Goal: Transaction & Acquisition: Purchase product/service

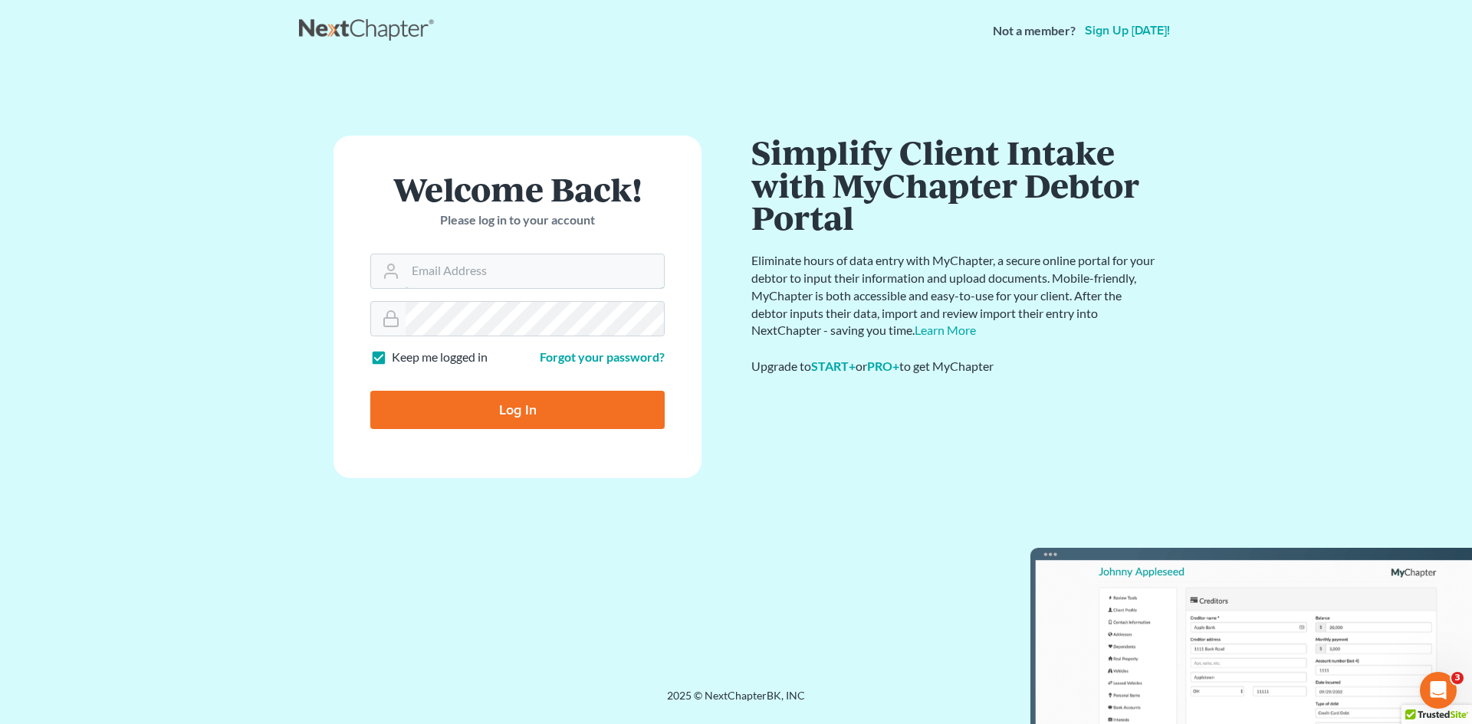
type input "christiaan@mvnlaw.com"
click at [665, 373] on div at bounding box center [527, 423] width 314 height 175
click at [515, 417] on input "Log In" at bounding box center [517, 410] width 294 height 38
type input "Thinking..."
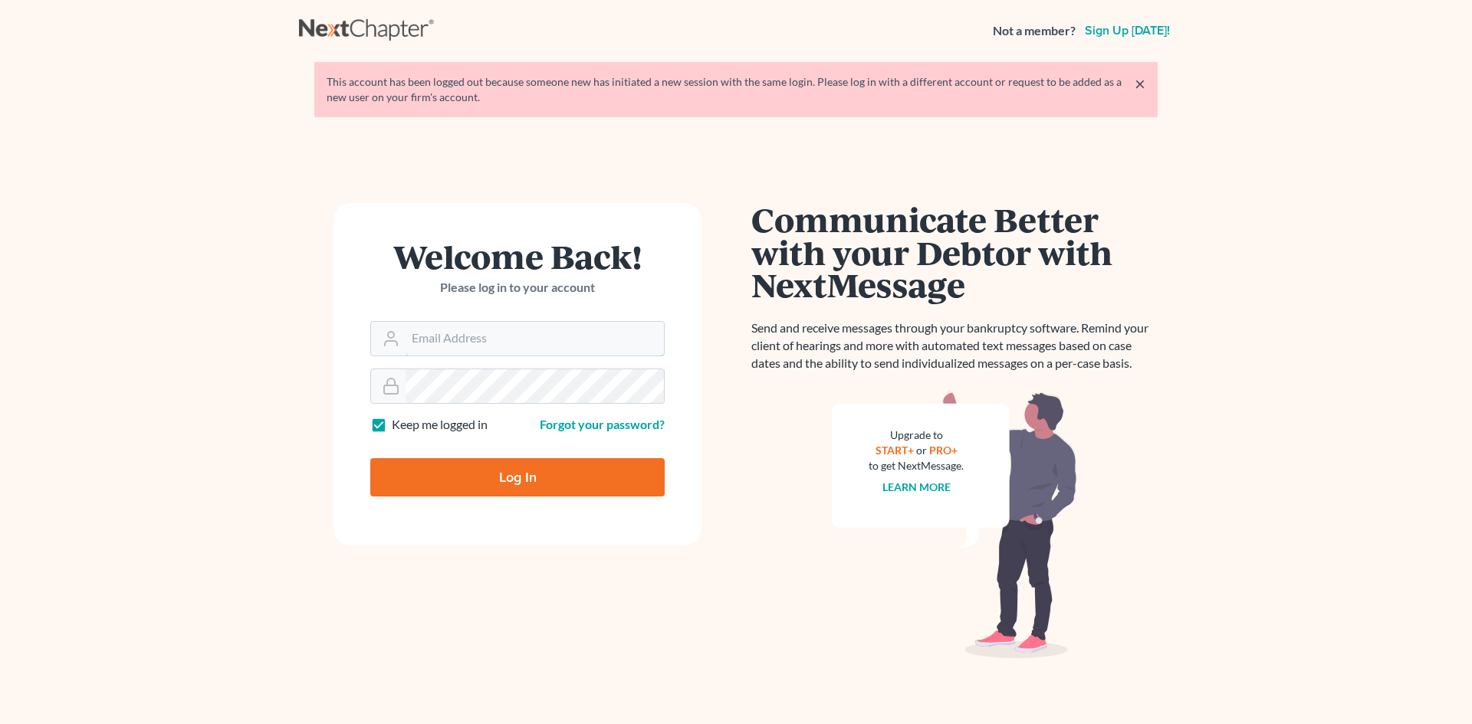
type input "christiaan@mvnlaw.com"
click at [518, 488] on input "Log In" at bounding box center [517, 477] width 294 height 38
type input "Thinking..."
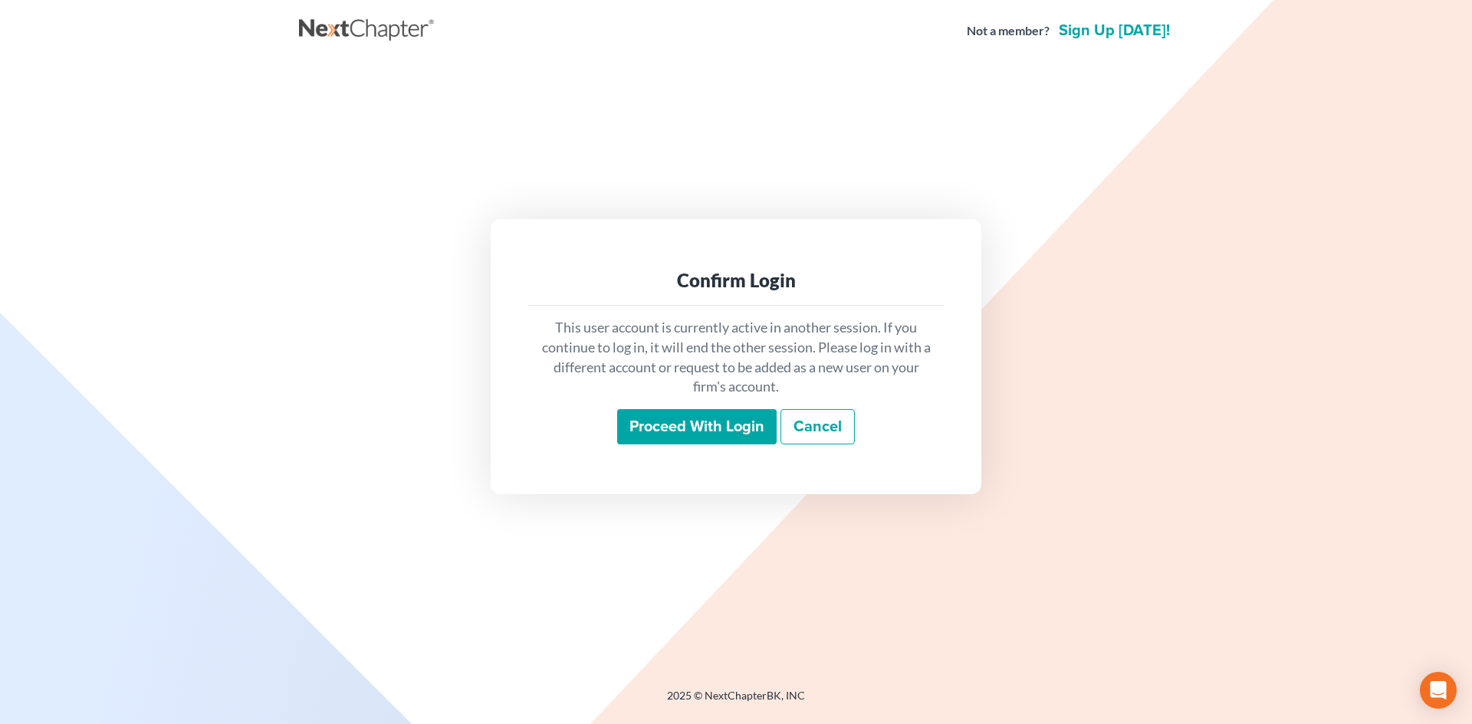
click at [736, 412] on input "Proceed with login" at bounding box center [696, 426] width 159 height 35
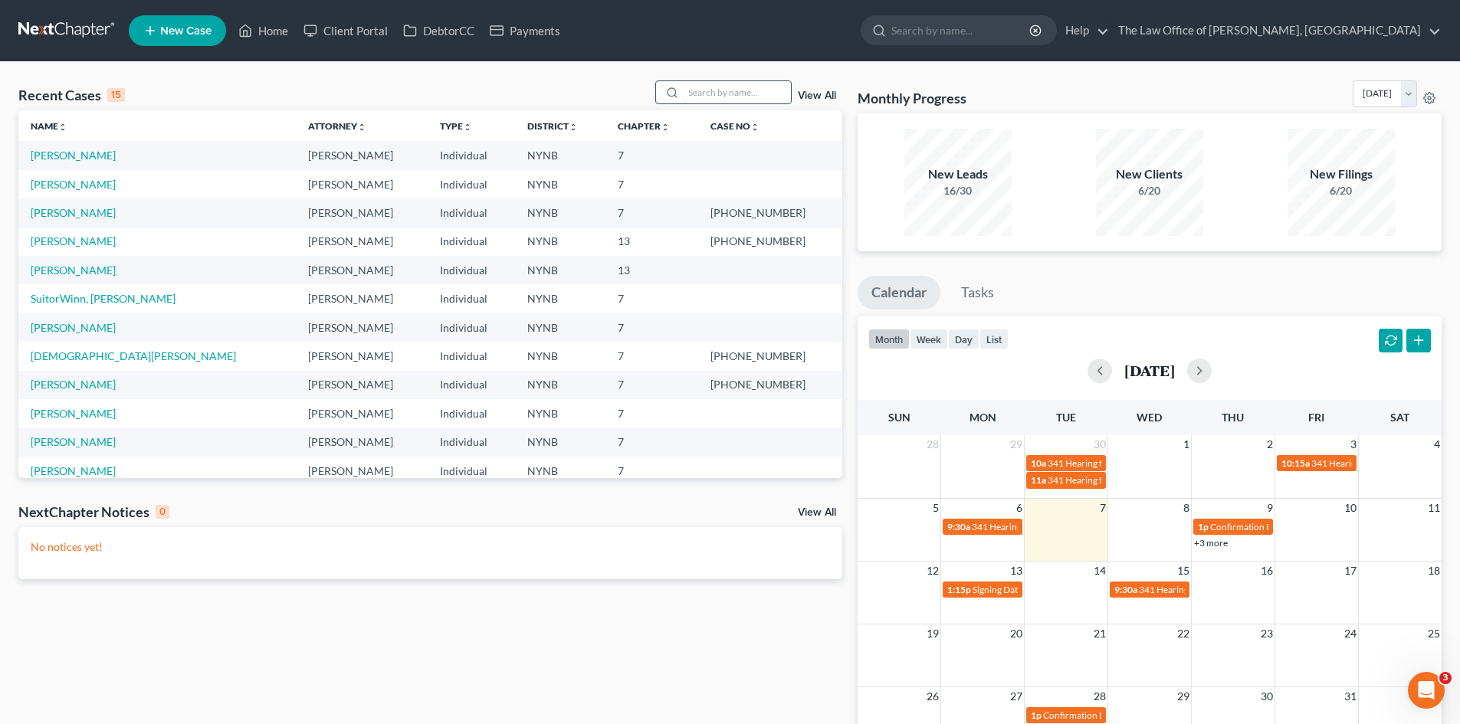
click at [736, 94] on input "search" at bounding box center [737, 92] width 107 height 22
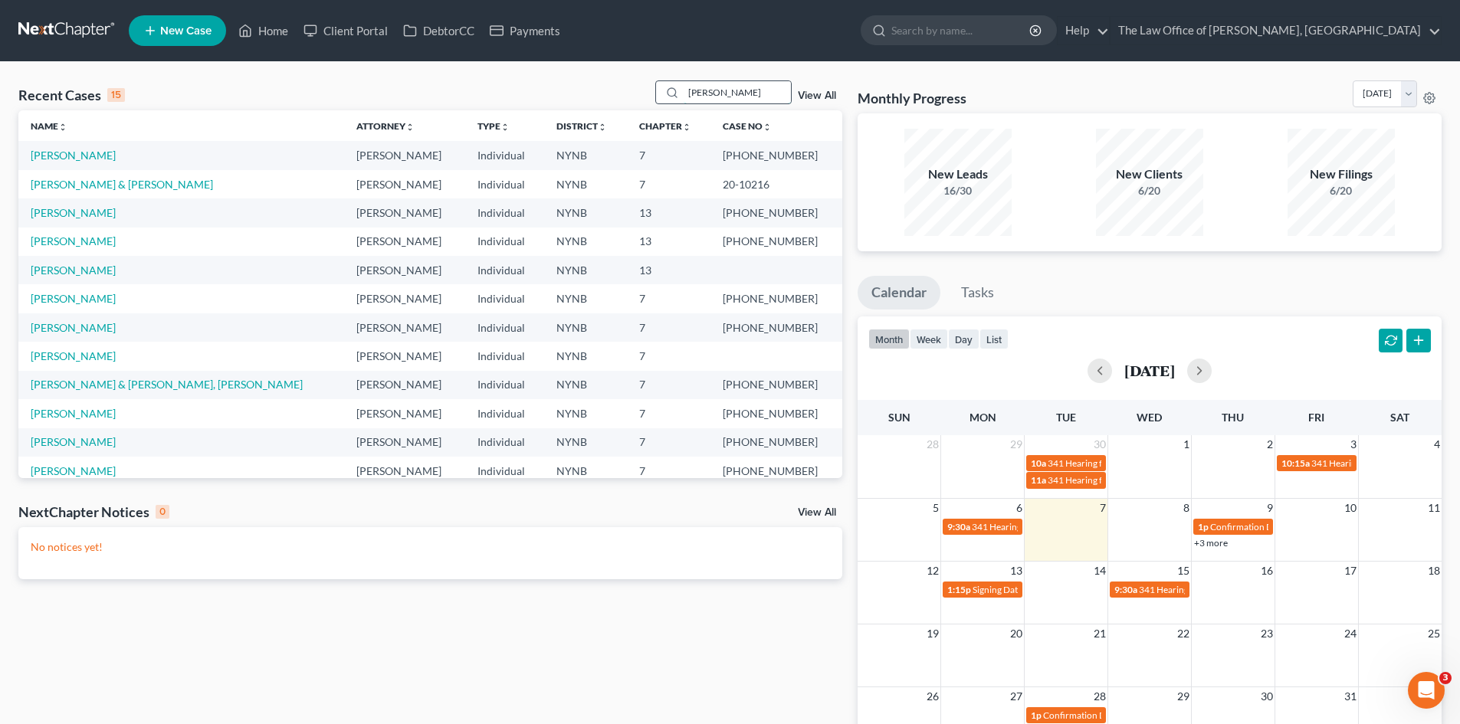
type input "solt"
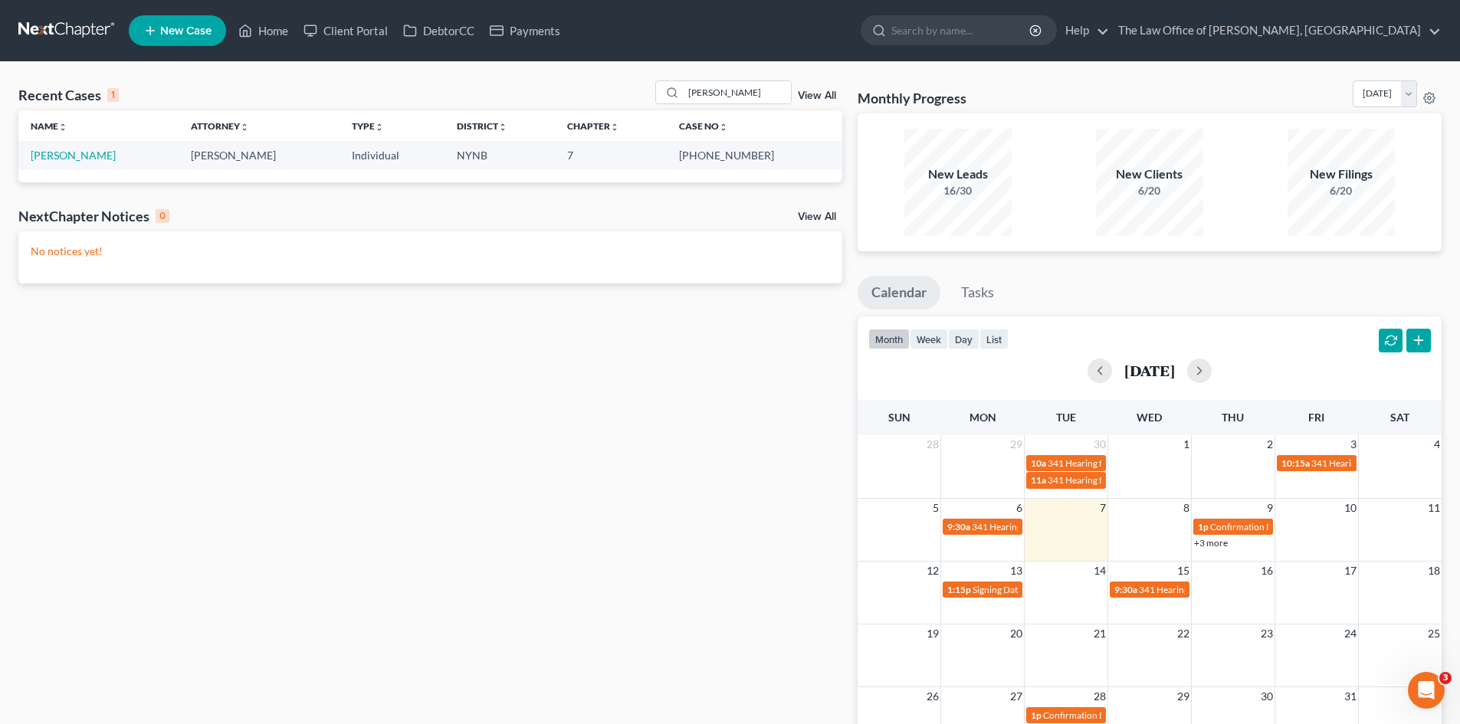
click at [55, 146] on td "Solt, Michael" at bounding box center [98, 155] width 160 height 28
click at [54, 153] on link "Solt, Michael" at bounding box center [73, 155] width 85 height 13
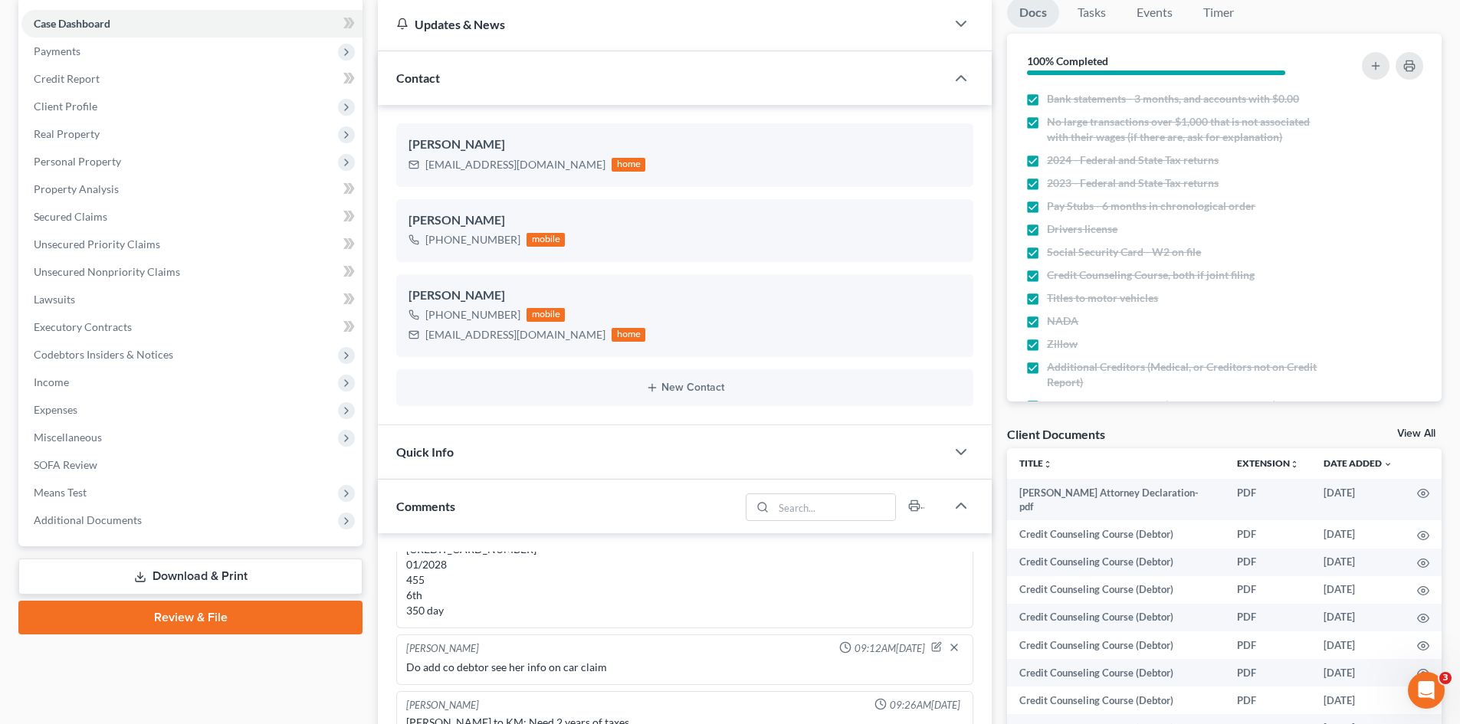
scroll to position [537, 0]
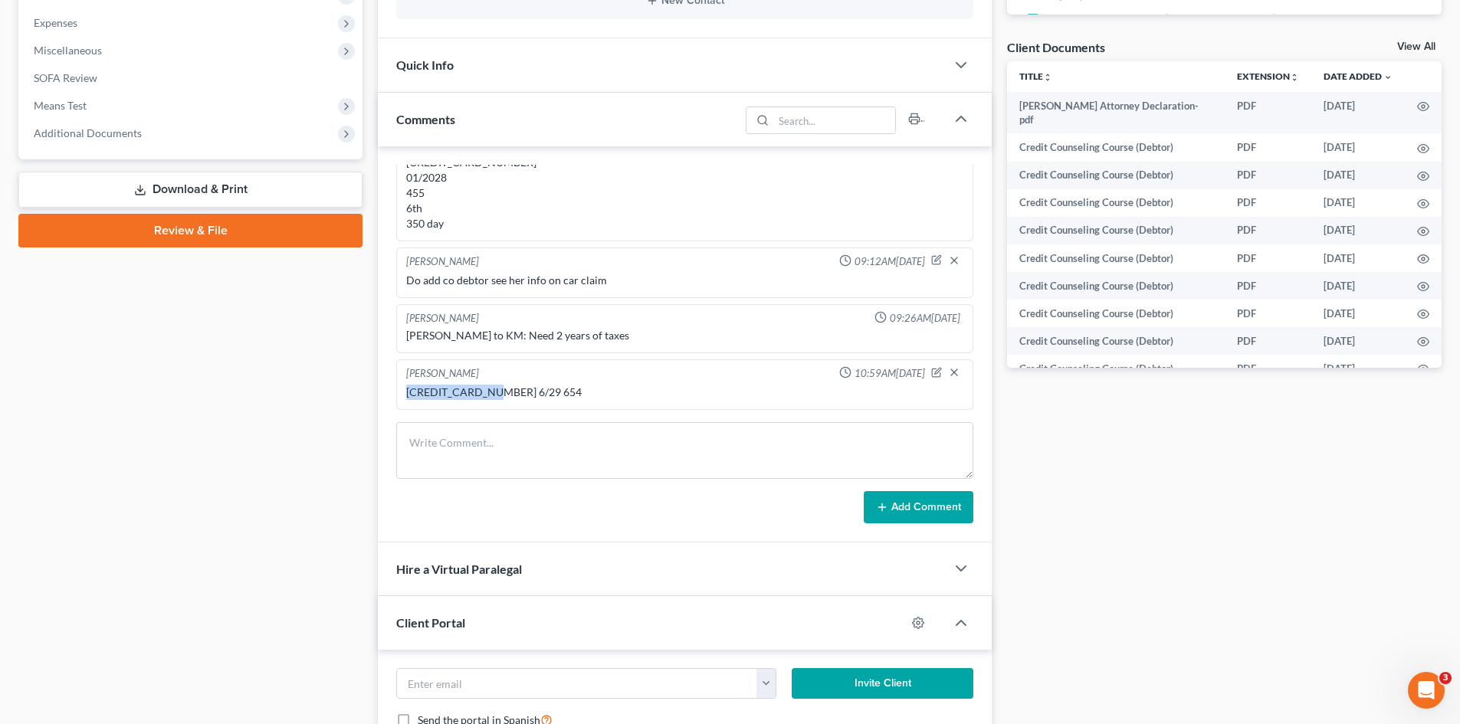
drag, startPoint x: 488, startPoint y: 391, endPoint x: 403, endPoint y: 391, distance: 84.3
click at [403, 391] on div "5290 9998 0519 2888 6/29 654" at bounding box center [684, 392] width 563 height 21
copy div "5290 9998 0519"
drag, startPoint x: 514, startPoint y: 392, endPoint x: 404, endPoint y: 397, distance: 110.5
click at [405, 397] on div "5290 9998 0519 2888 6/29 654" at bounding box center [684, 392] width 563 height 21
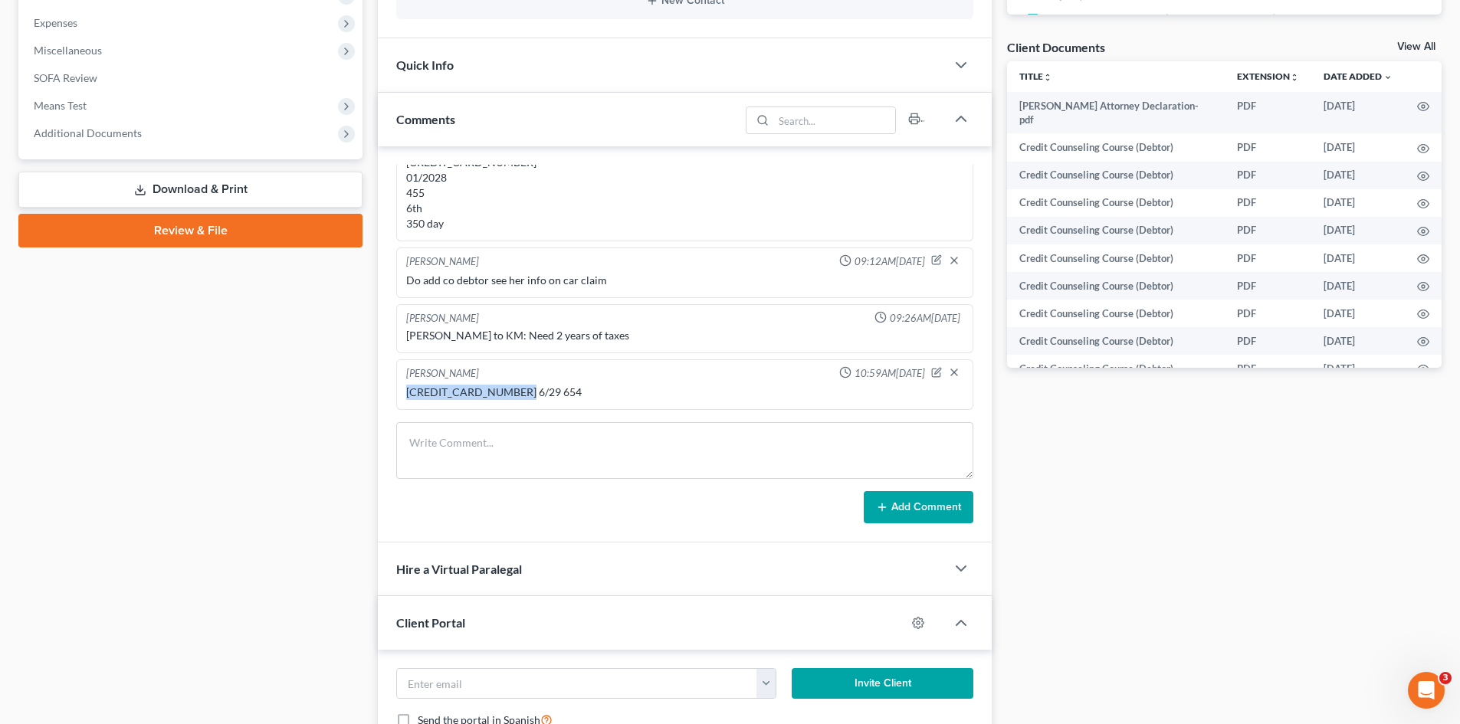
copy div "5290 9998 0519 2888"
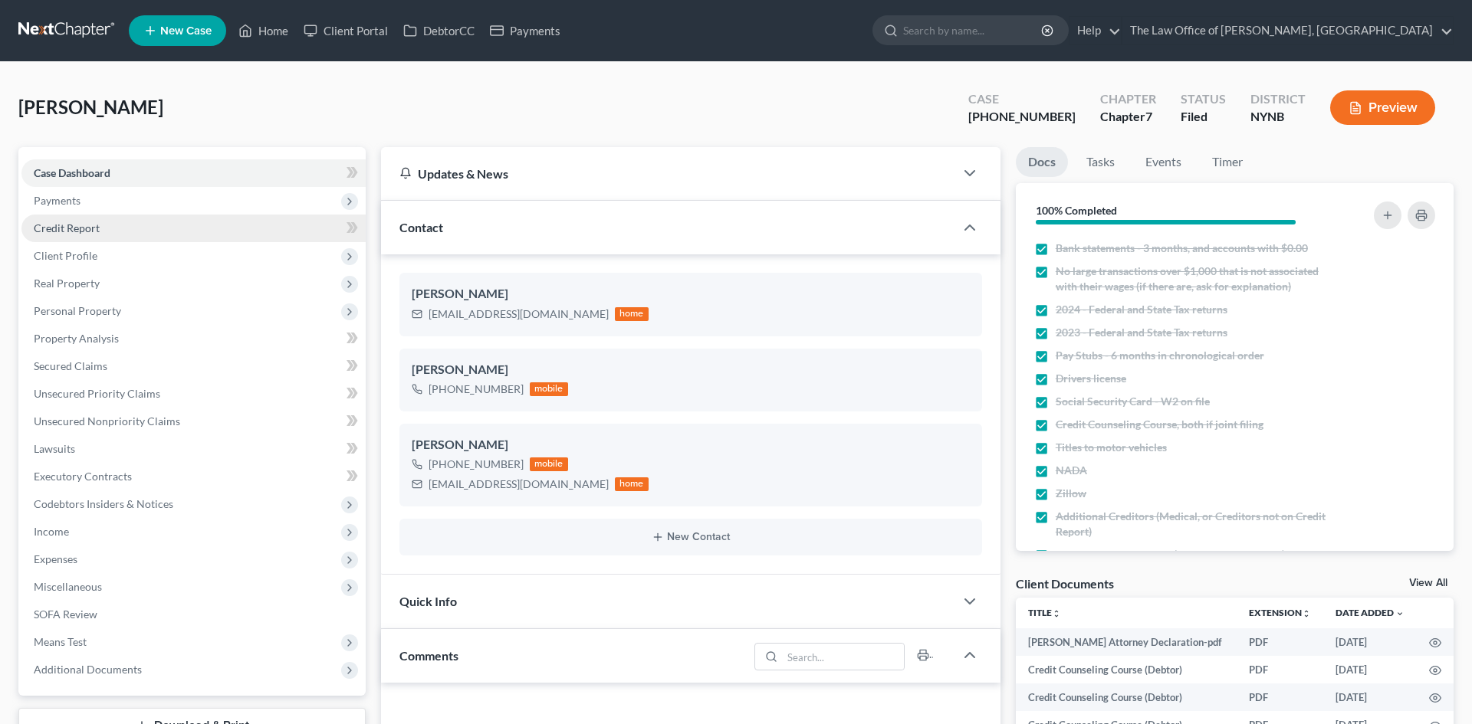
click at [106, 208] on span "Payments" at bounding box center [193, 201] width 344 height 28
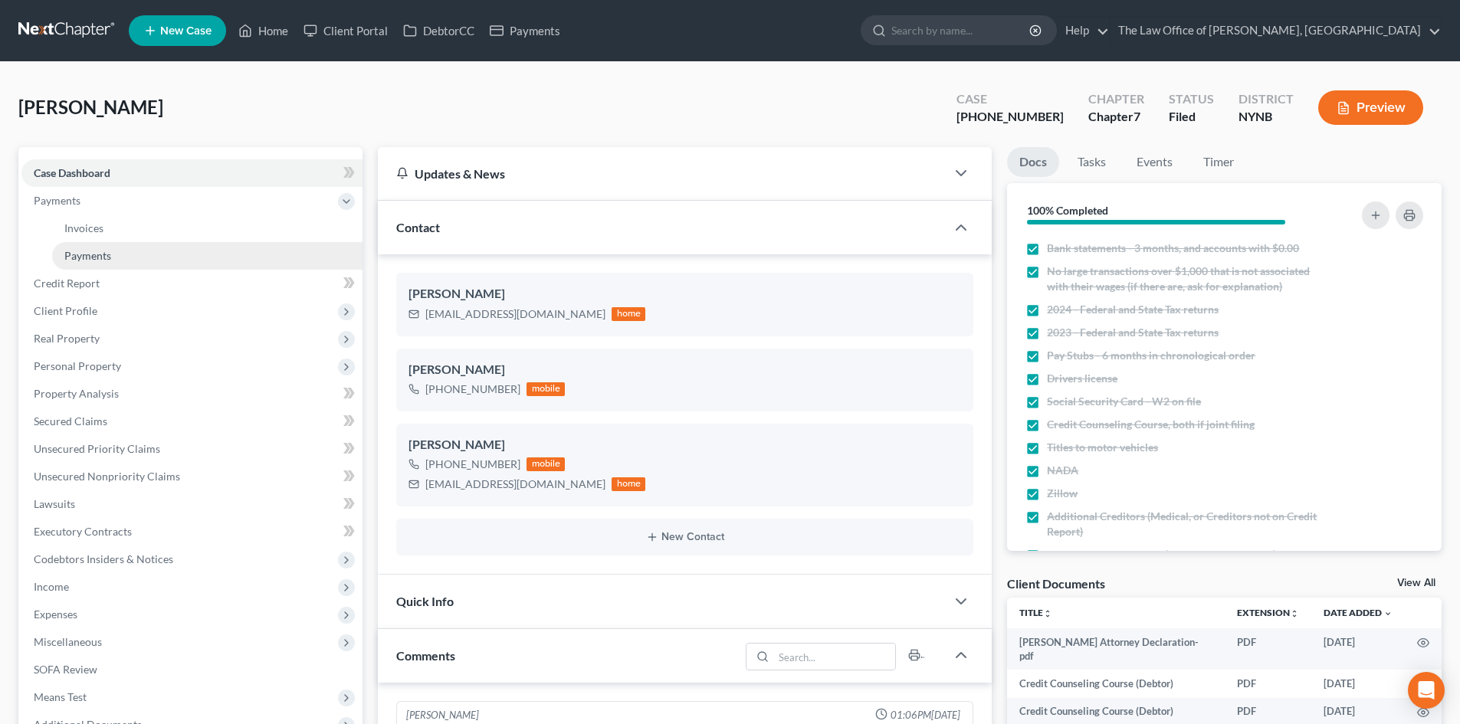
scroll to position [327, 0]
drag, startPoint x: 93, startPoint y: 255, endPoint x: 237, endPoint y: 266, distance: 144.5
click at [93, 255] on span "Payments" at bounding box center [87, 255] width 47 height 13
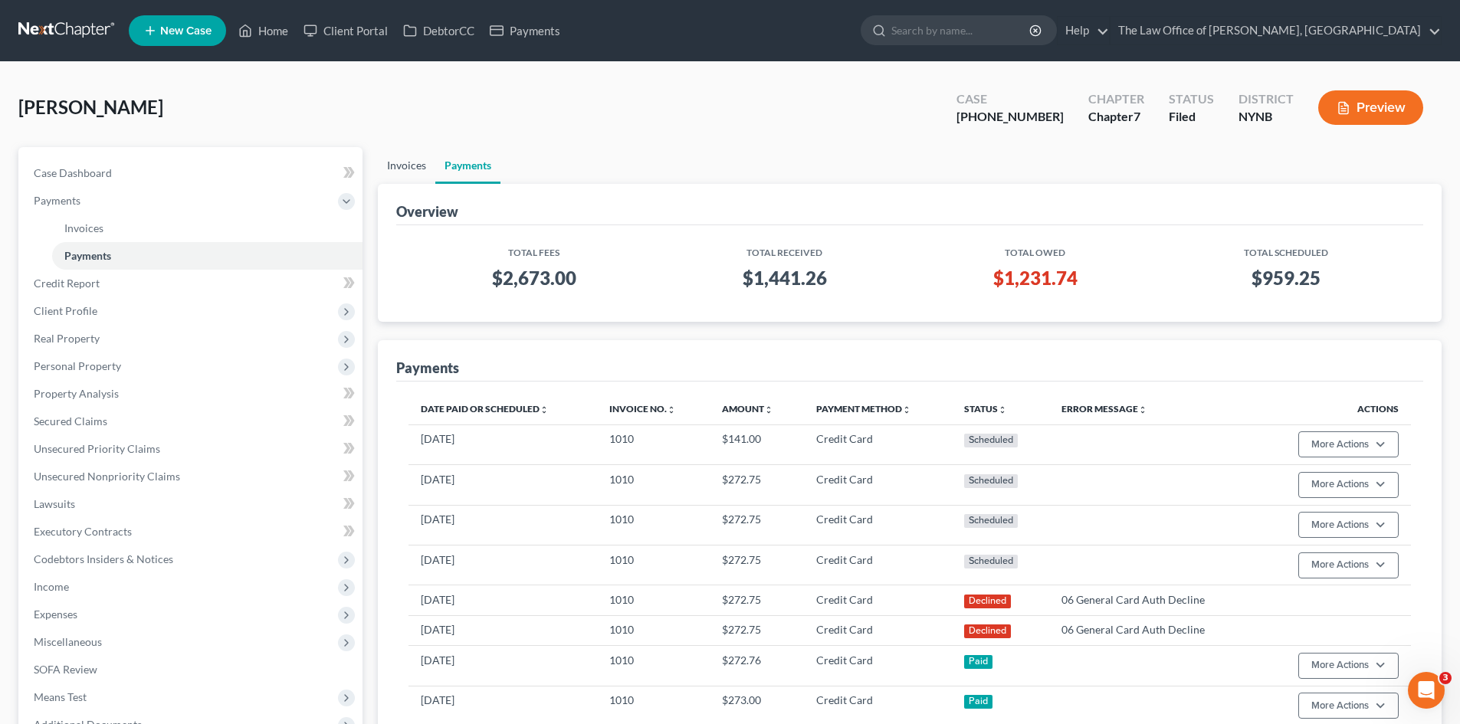
click at [413, 166] on link "Invoices" at bounding box center [406, 165] width 57 height 37
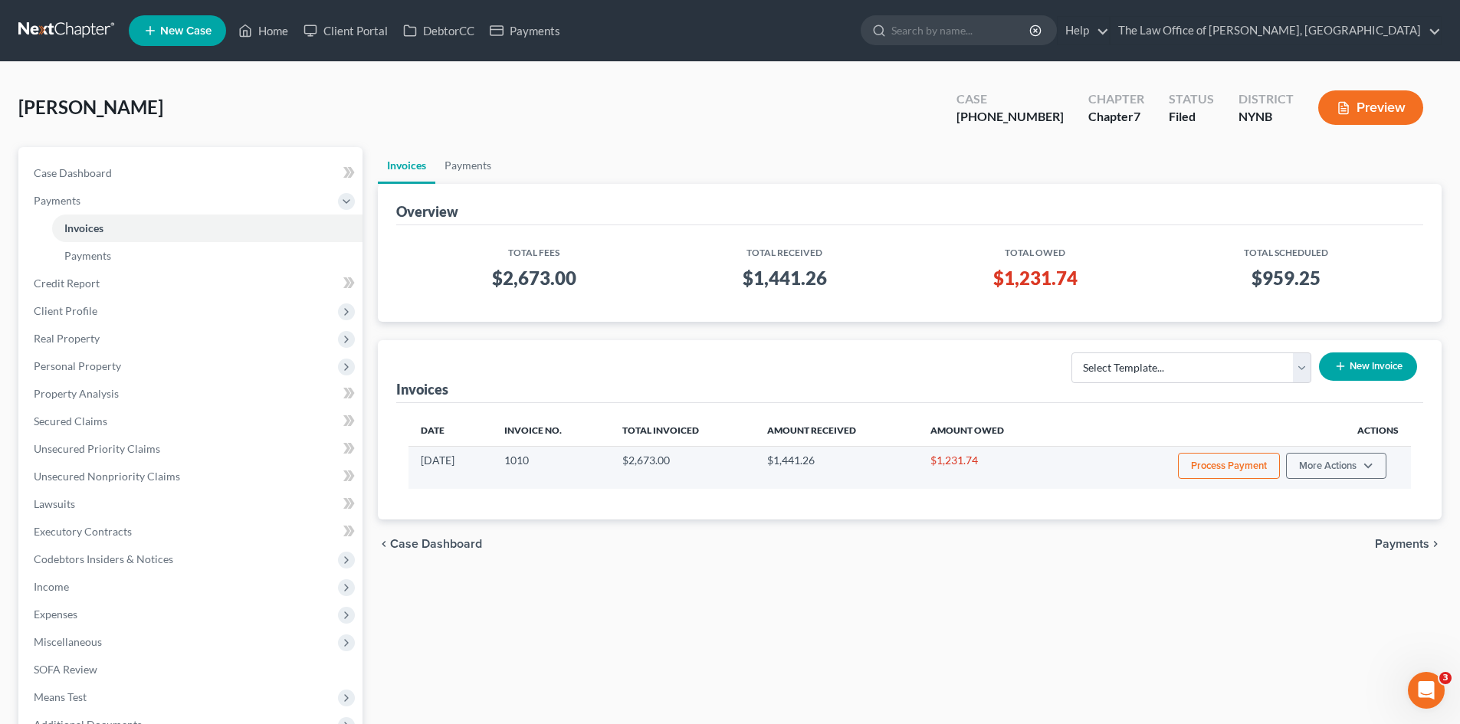
click at [1226, 467] on button "Process Payment" at bounding box center [1229, 466] width 102 height 26
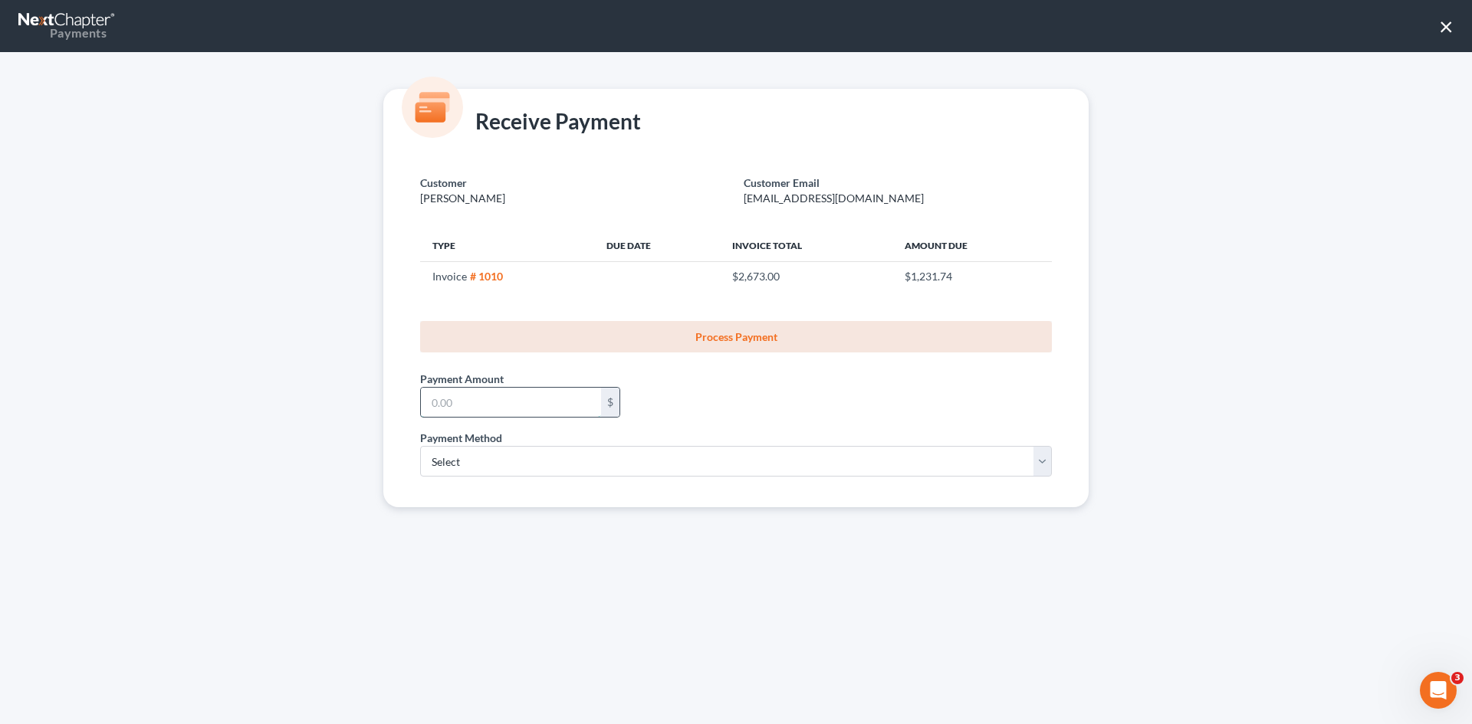
click at [547, 414] on input "text" at bounding box center [511, 402] width 180 height 29
type input "272.76"
drag, startPoint x: 491, startPoint y: 458, endPoint x: 484, endPoint y: 468, distance: 12.1
click at [491, 458] on select "Select ACH Credit Card" at bounding box center [736, 461] width 632 height 31
select select "1"
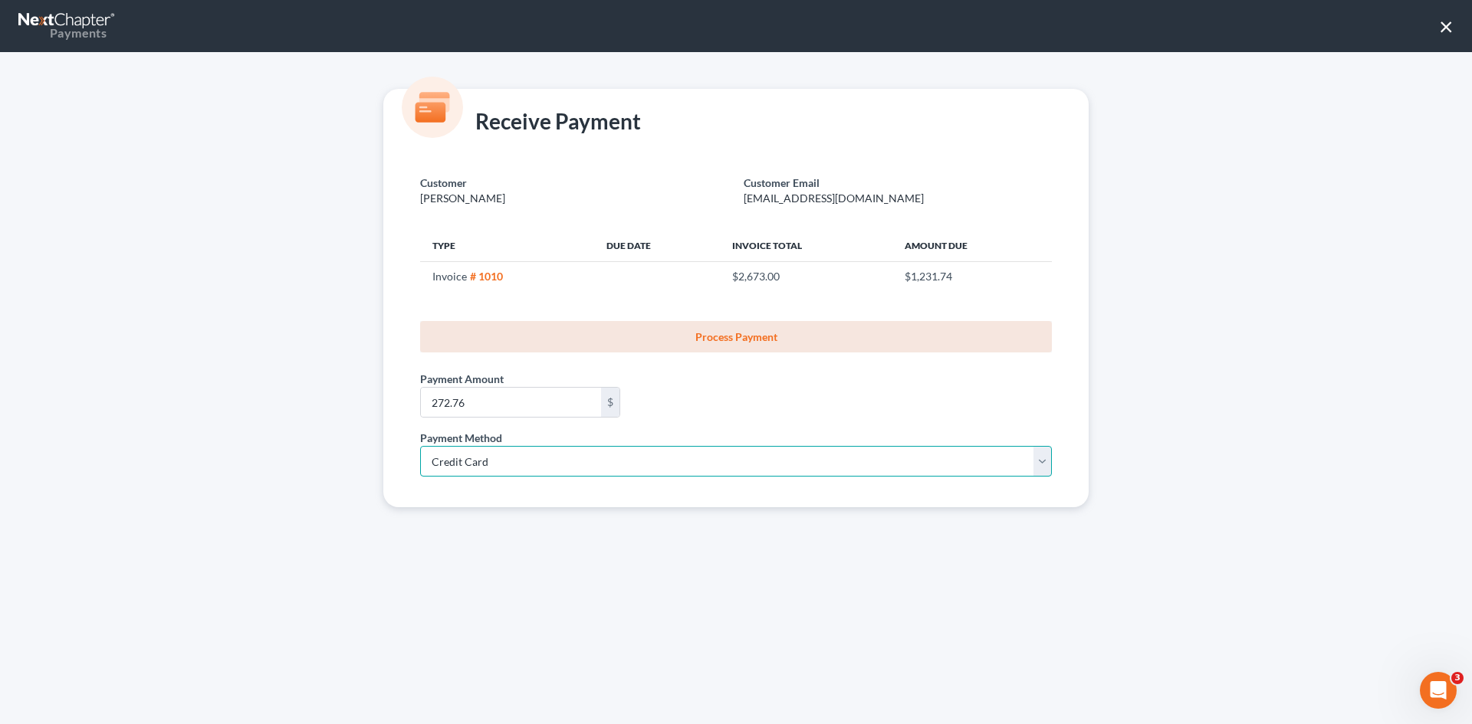
click at [420, 446] on select "Select ACH Credit Card" at bounding box center [736, 461] width 632 height 31
select select "35"
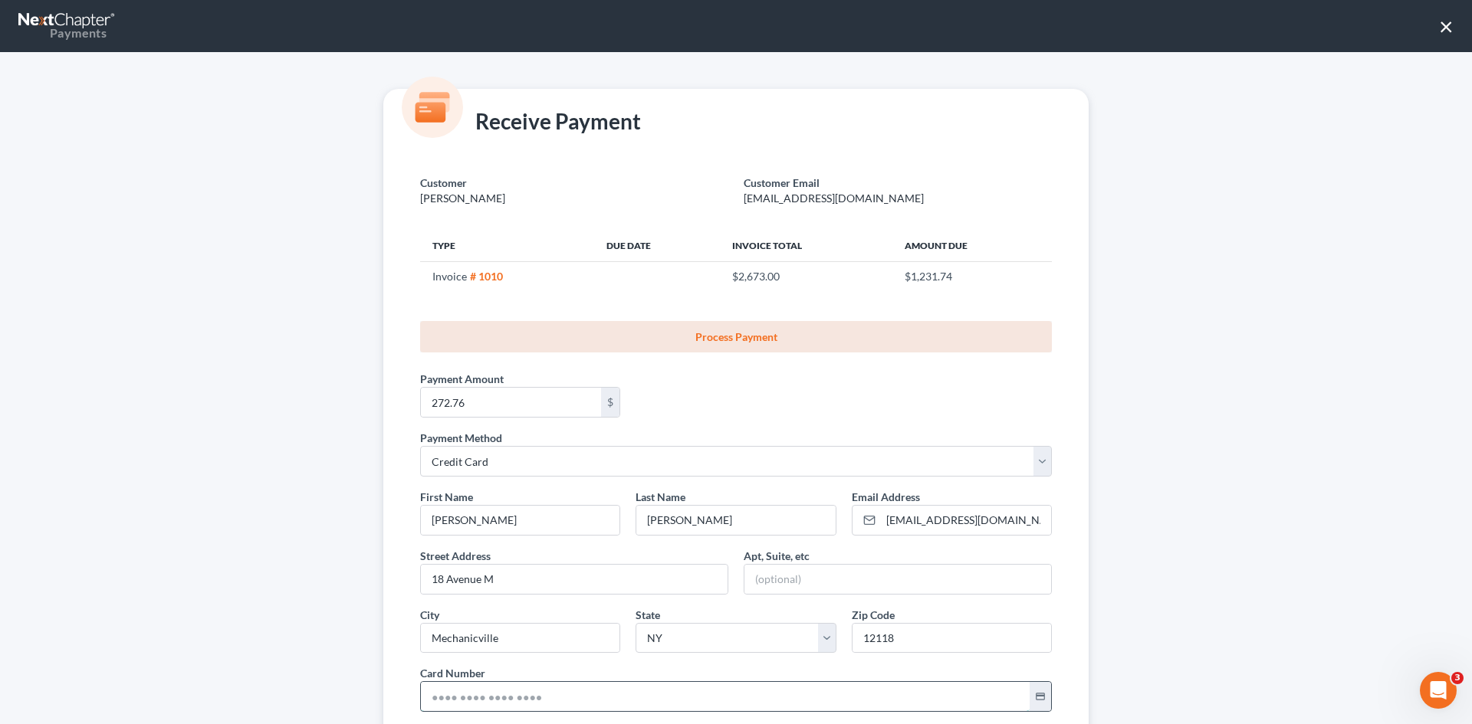
click at [468, 698] on input "text" at bounding box center [725, 696] width 609 height 29
paste input "5290 9998 0519"
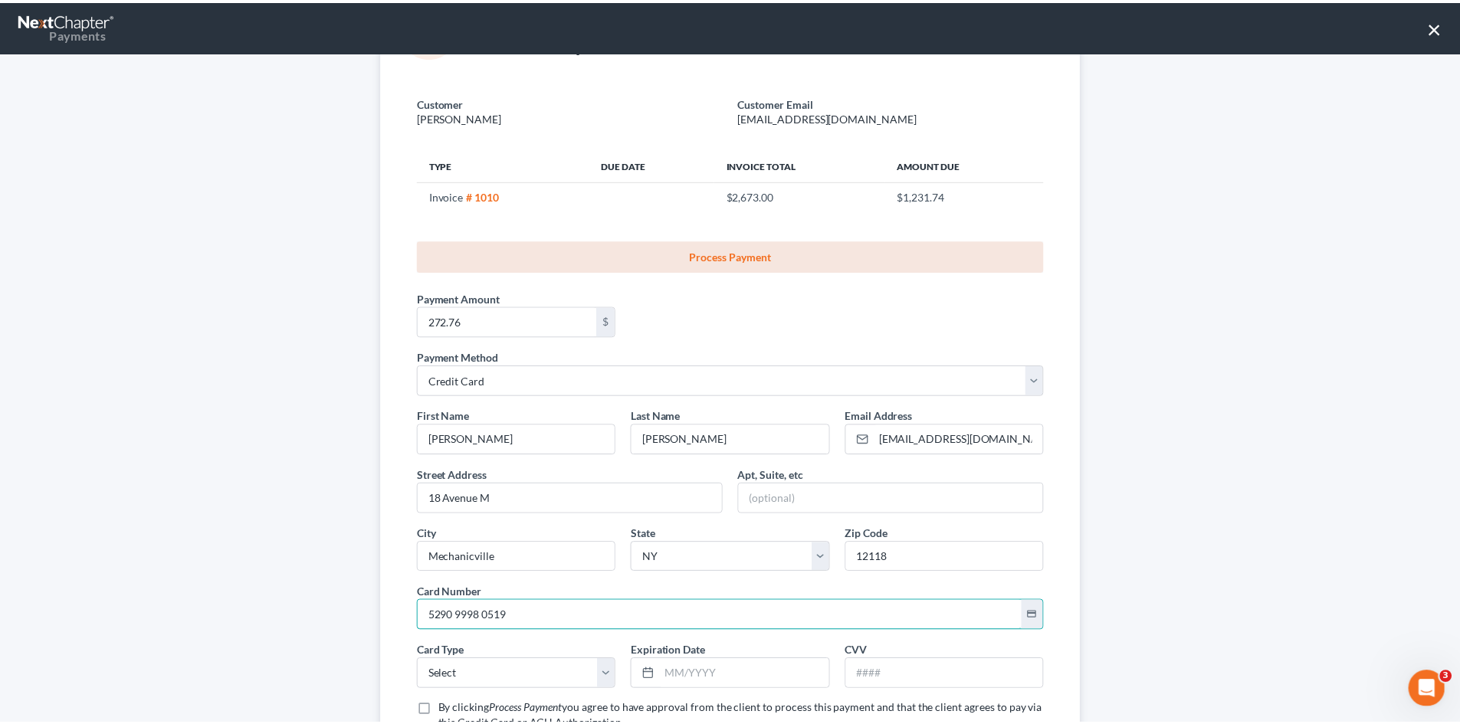
scroll to position [153, 0]
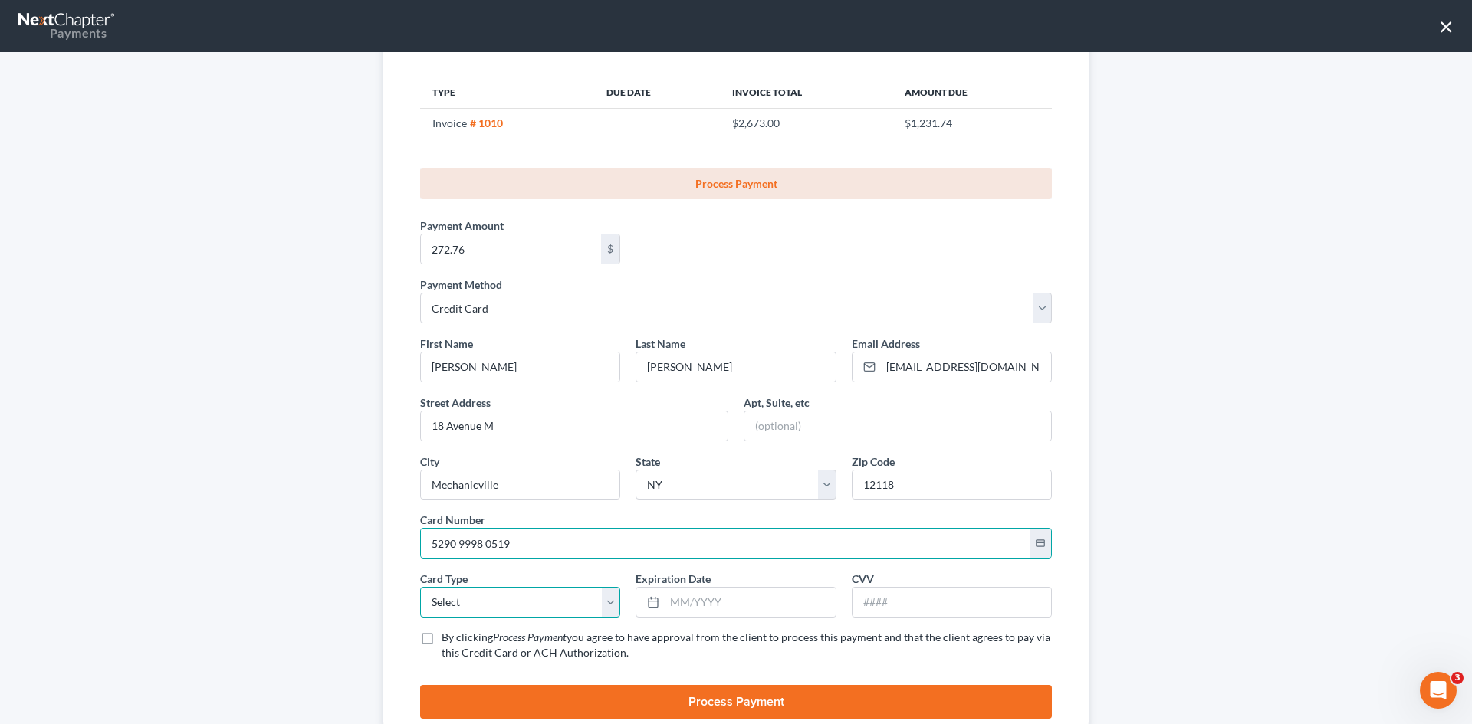
click at [494, 606] on select "Select Visa MasterCard Discover American Express" at bounding box center [520, 602] width 200 height 31
drag, startPoint x: 532, startPoint y: 546, endPoint x: 368, endPoint y: 555, distance: 164.3
click at [370, 555] on div "Receive Payment Customer Solt, Michael Customer Email mjsolt@gmail.com Type Due…" at bounding box center [736, 337] width 736 height 802
paste input "2888"
type input "5290 9998 0519 2888"
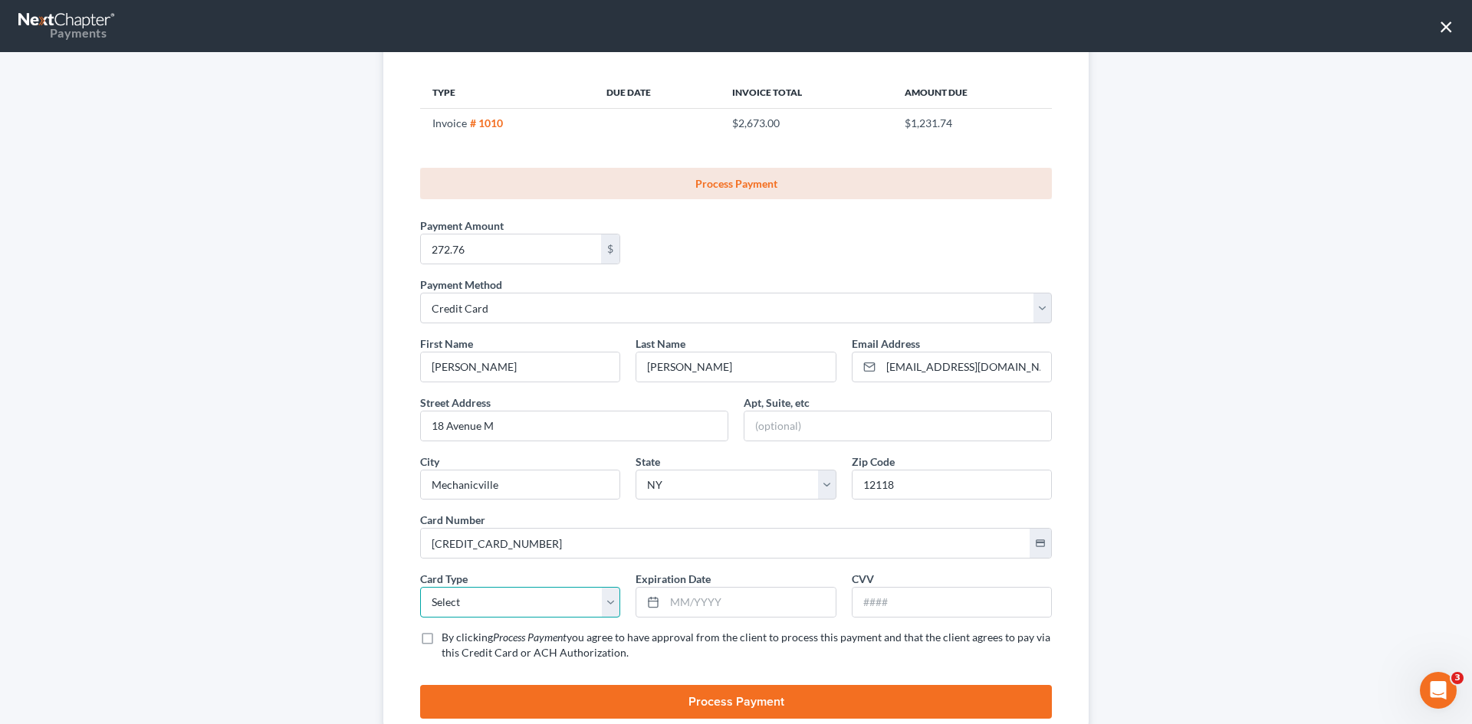
click at [471, 601] on select "Select Visa MasterCard Discover American Express" at bounding box center [520, 602] width 200 height 31
select select "1"
click at [420, 587] on select "Select Visa MasterCard Discover American Express" at bounding box center [520, 602] width 200 height 31
drag, startPoint x: 695, startPoint y: 607, endPoint x: 683, endPoint y: 589, distance: 22.1
click at [693, 601] on input "text" at bounding box center [750, 602] width 170 height 29
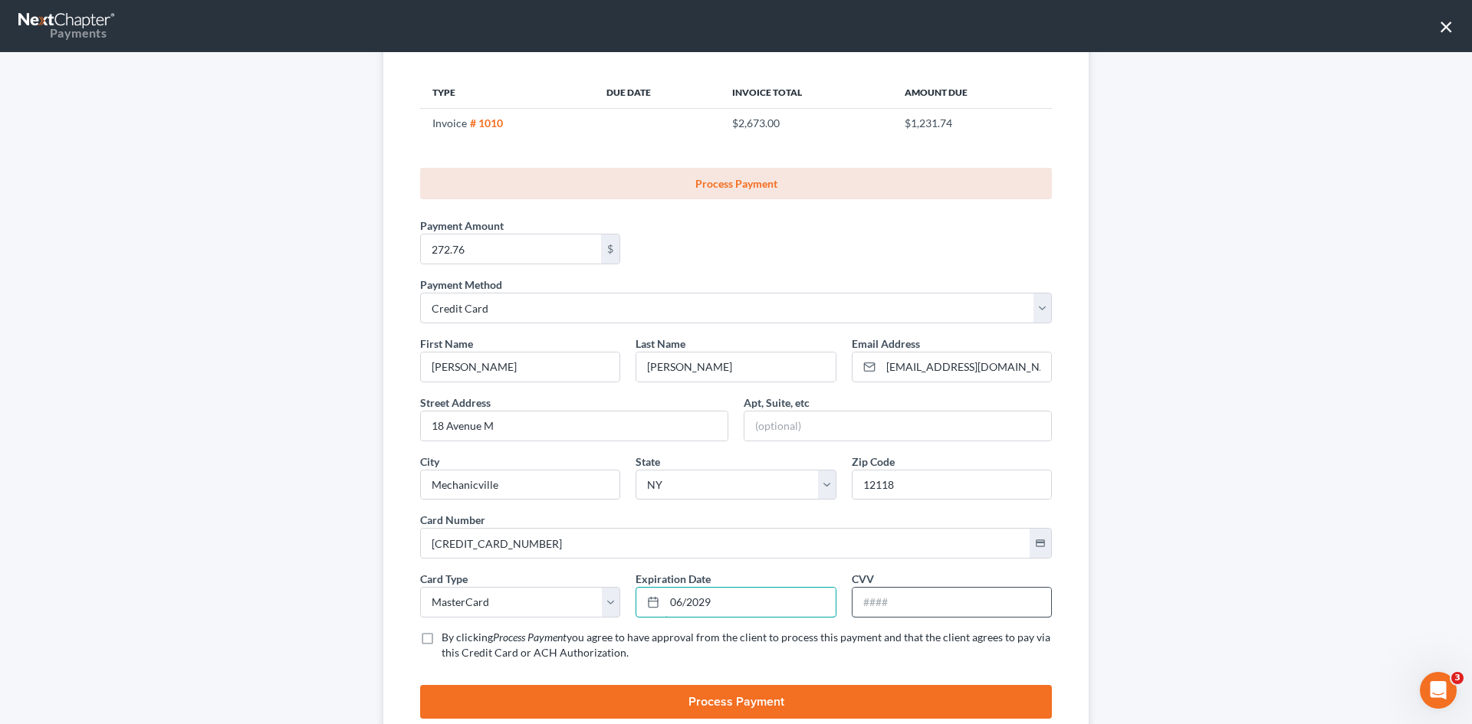
type input "06/2029"
drag, startPoint x: 888, startPoint y: 602, endPoint x: 884, endPoint y: 593, distance: 10.0
click at [888, 602] on input "text" at bounding box center [951, 602] width 199 height 29
type input "654"
drag, startPoint x: 422, startPoint y: 642, endPoint x: 438, endPoint y: 645, distance: 17.3
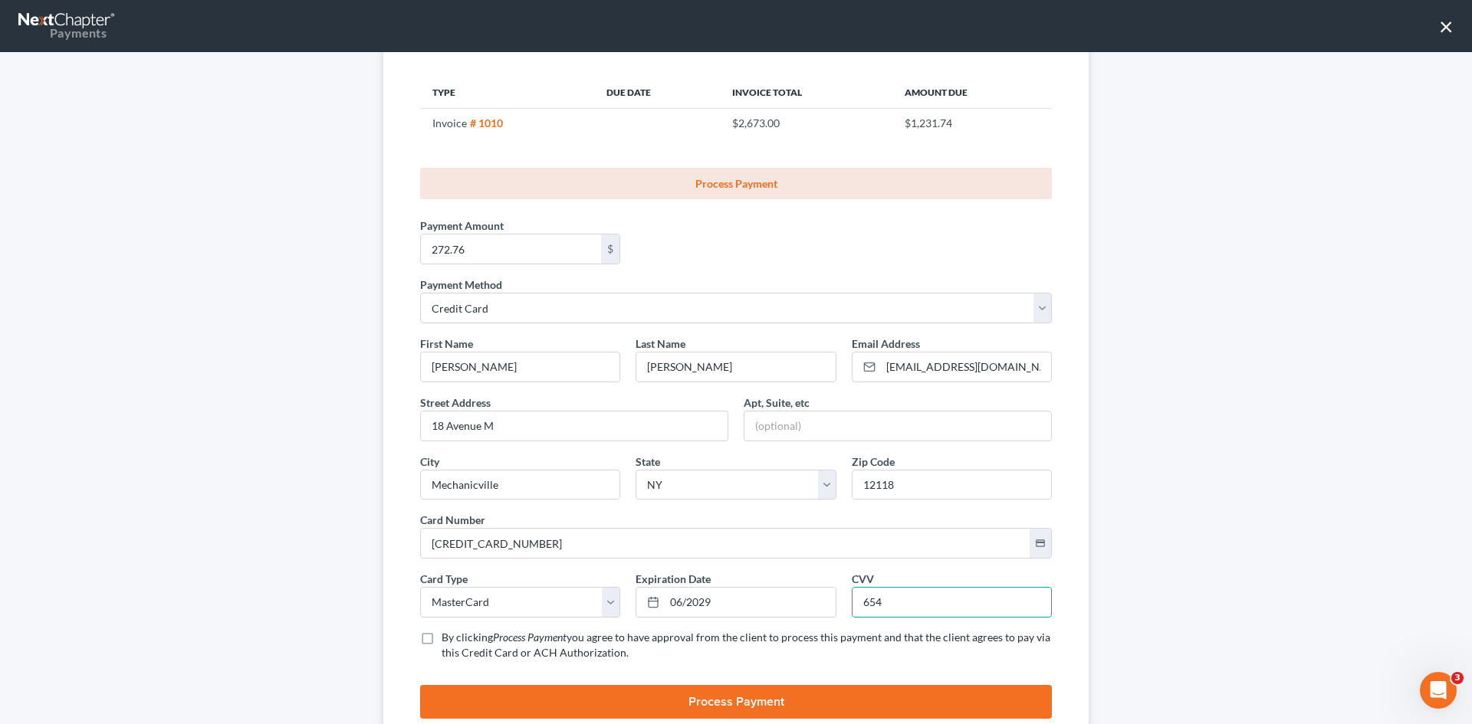
click at [442, 642] on label "By clicking Process Payment you agree to have approval from the client to proce…" at bounding box center [747, 645] width 610 height 31
click at [448, 640] on input "By clicking Process Payment you agree to have approval from the client to proce…" at bounding box center [453, 635] width 10 height 10
checkbox input "true"
click at [591, 701] on button "Process Payment" at bounding box center [736, 702] width 632 height 34
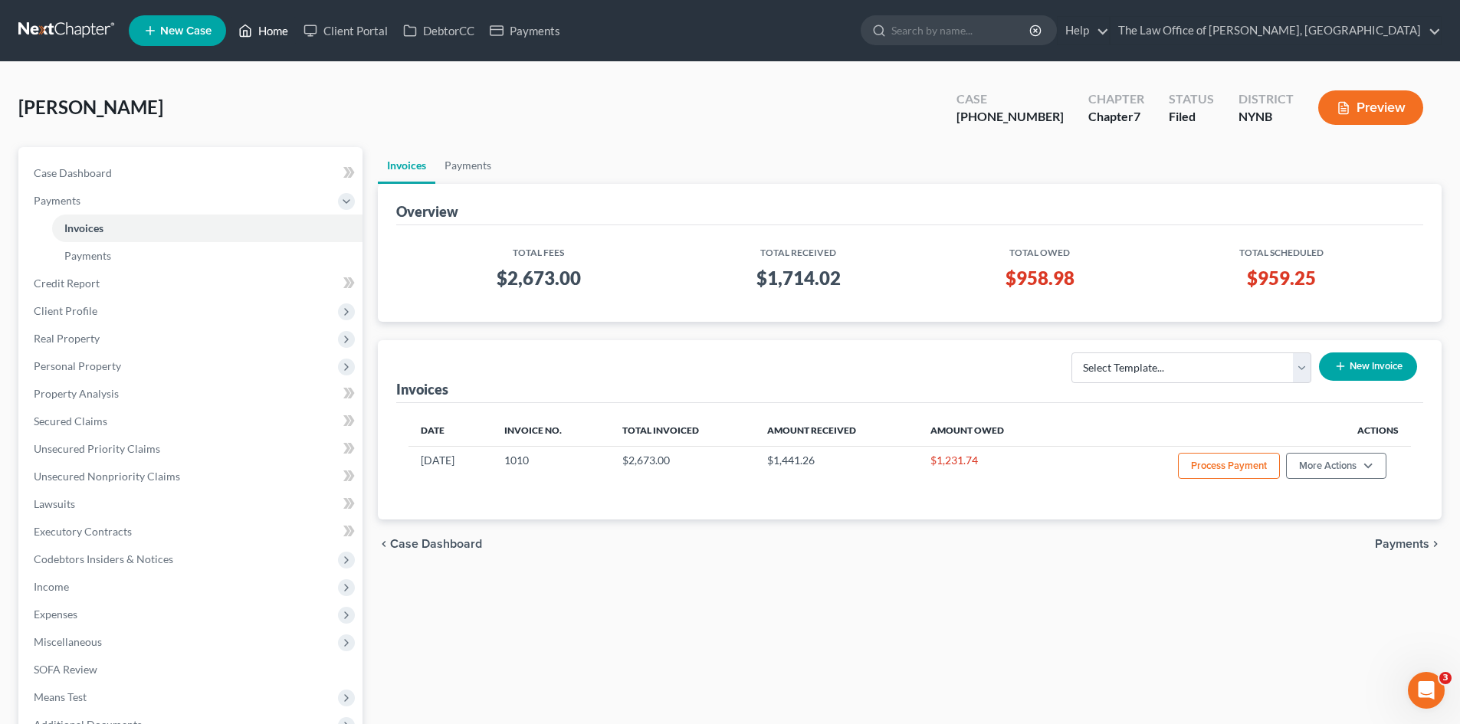
click at [287, 29] on link "Home" at bounding box center [263, 31] width 65 height 28
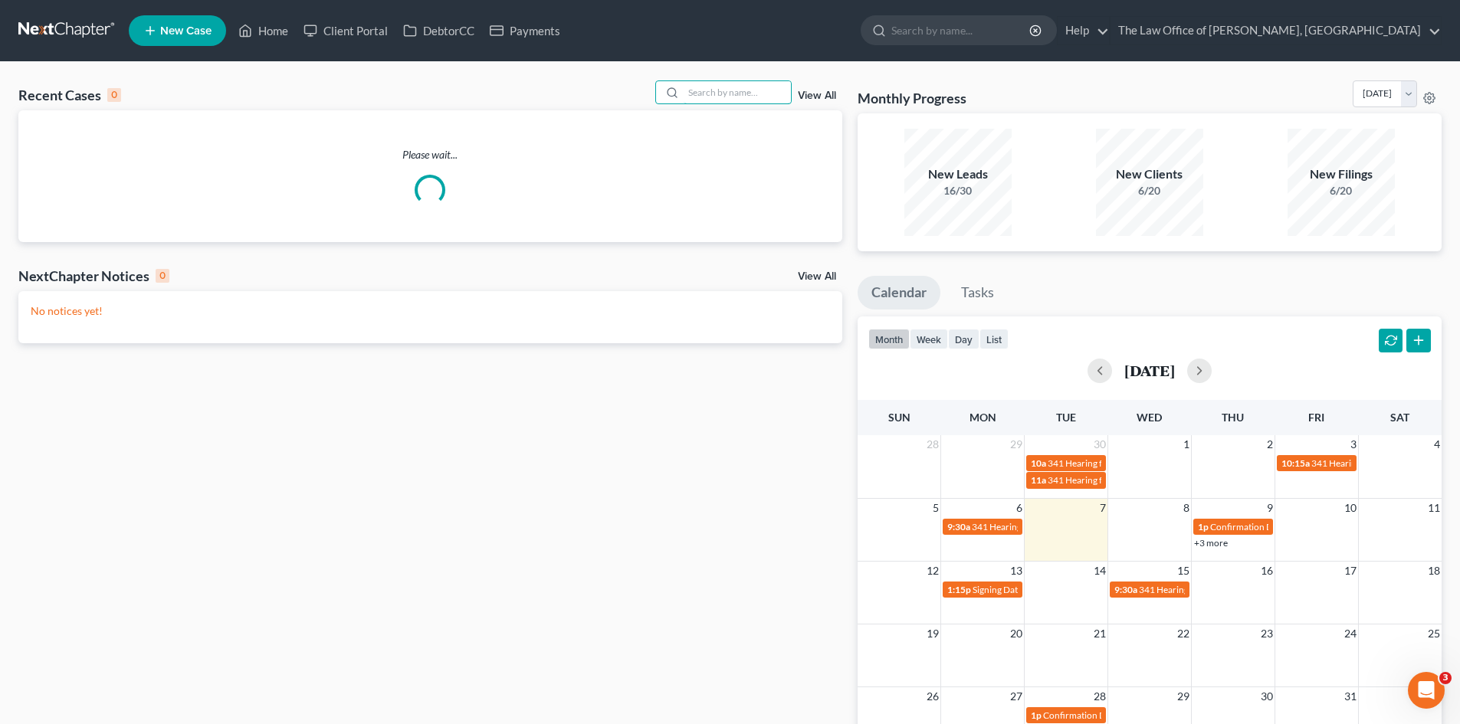
drag, startPoint x: 731, startPoint y: 96, endPoint x: 732, endPoint y: 107, distance: 11.5
click at [732, 101] on input "search" at bounding box center [737, 92] width 107 height 22
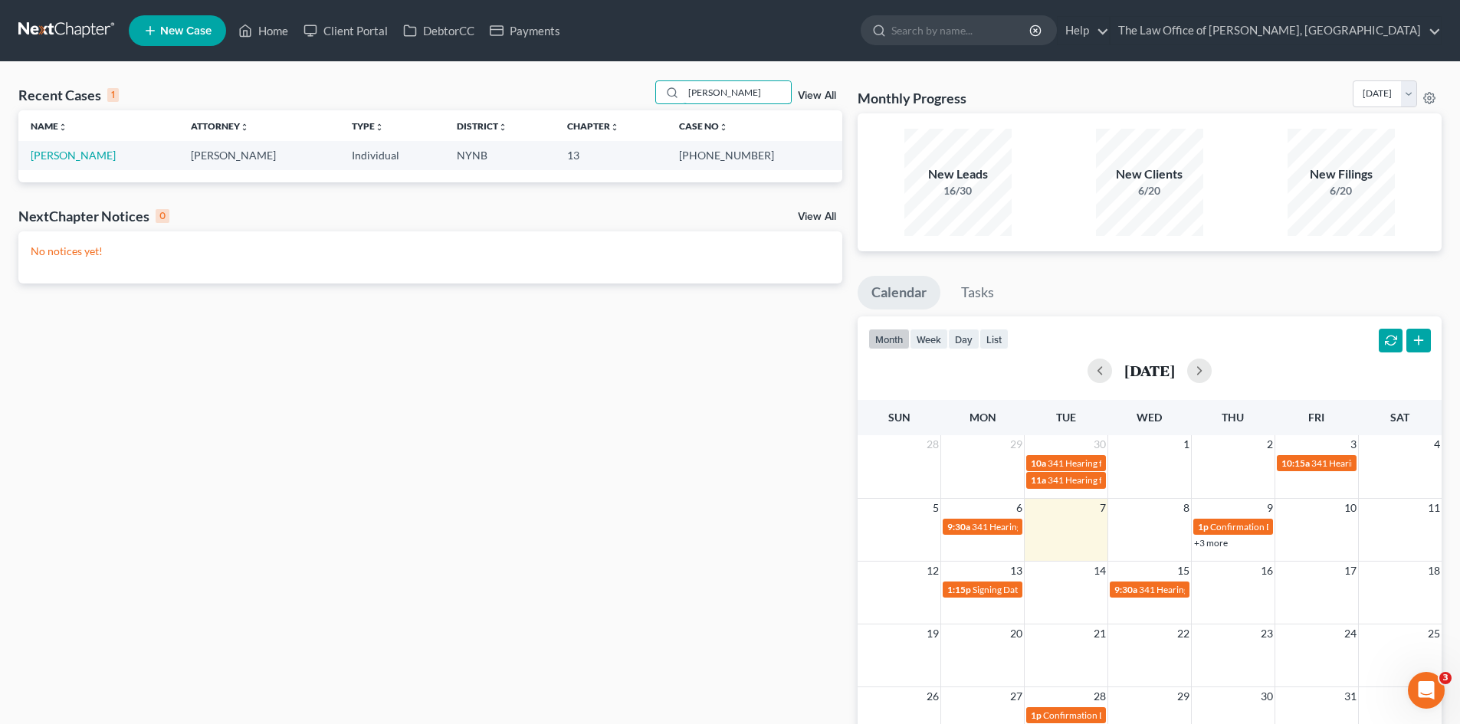
drag, startPoint x: 757, startPoint y: 94, endPoint x: 605, endPoint y: 117, distance: 154.3
click at [609, 103] on div "Recent Cases 1 nellis View All" at bounding box center [430, 95] width 824 height 30
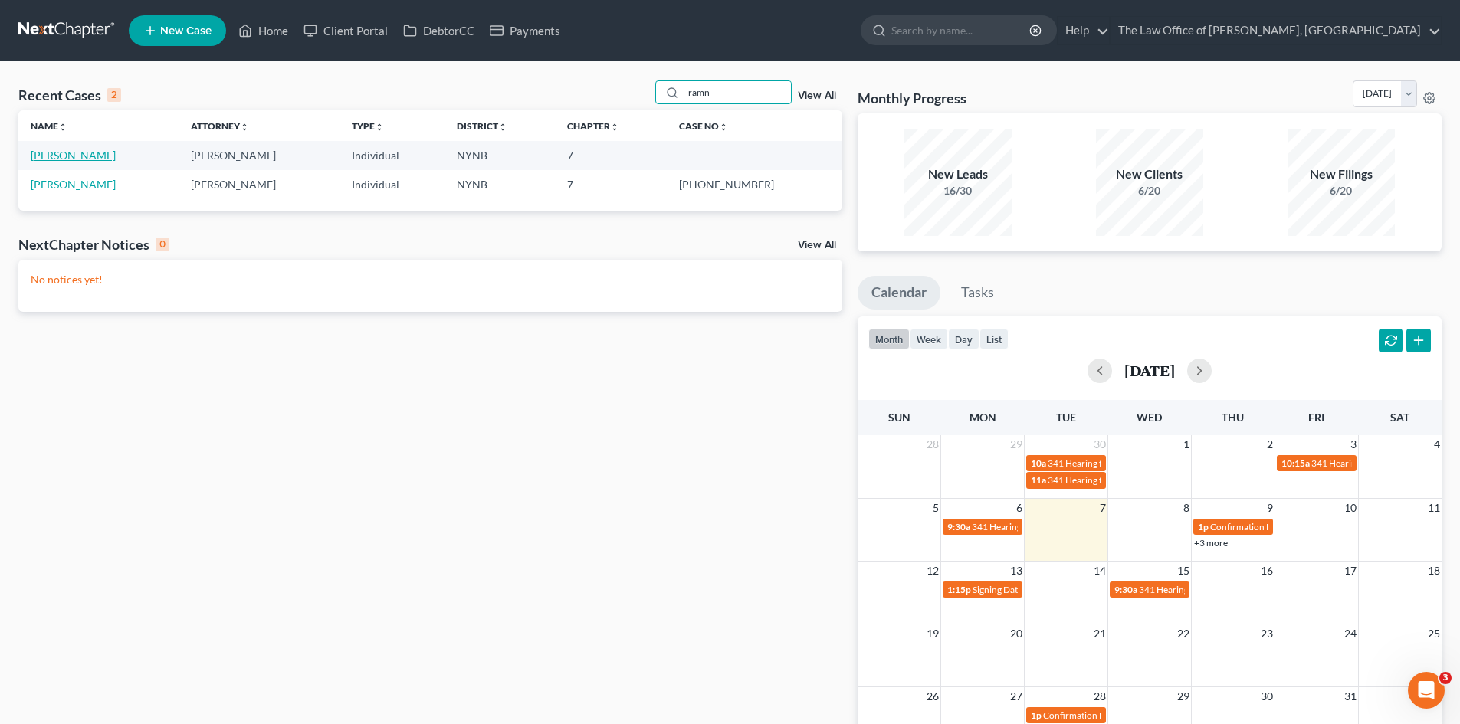
type input "ramn"
click at [73, 154] on link "Ramnauth, Cassandra" at bounding box center [73, 155] width 85 height 13
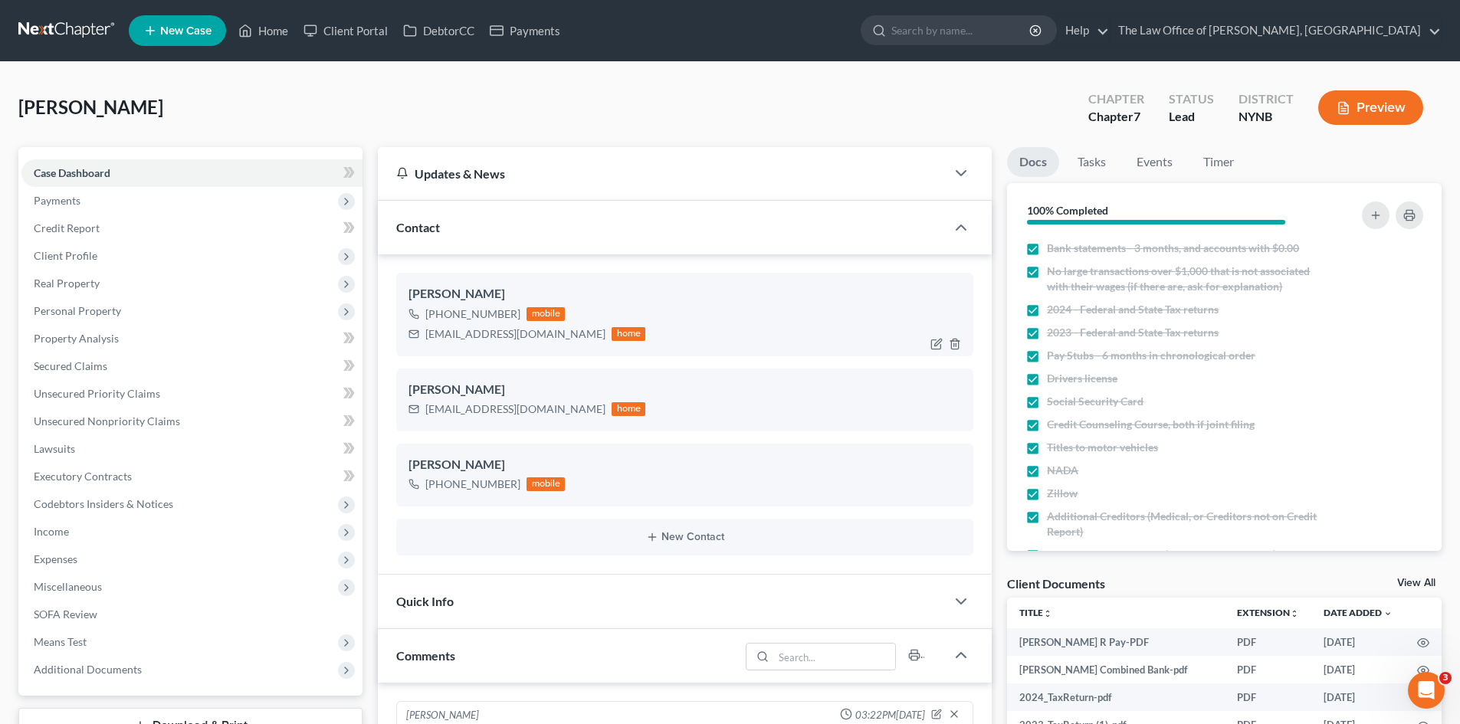
scroll to position [517, 0]
drag, startPoint x: 211, startPoint y: 108, endPoint x: 2, endPoint y: 110, distance: 208.5
click at [135, 205] on span "Payments" at bounding box center [191, 201] width 341 height 28
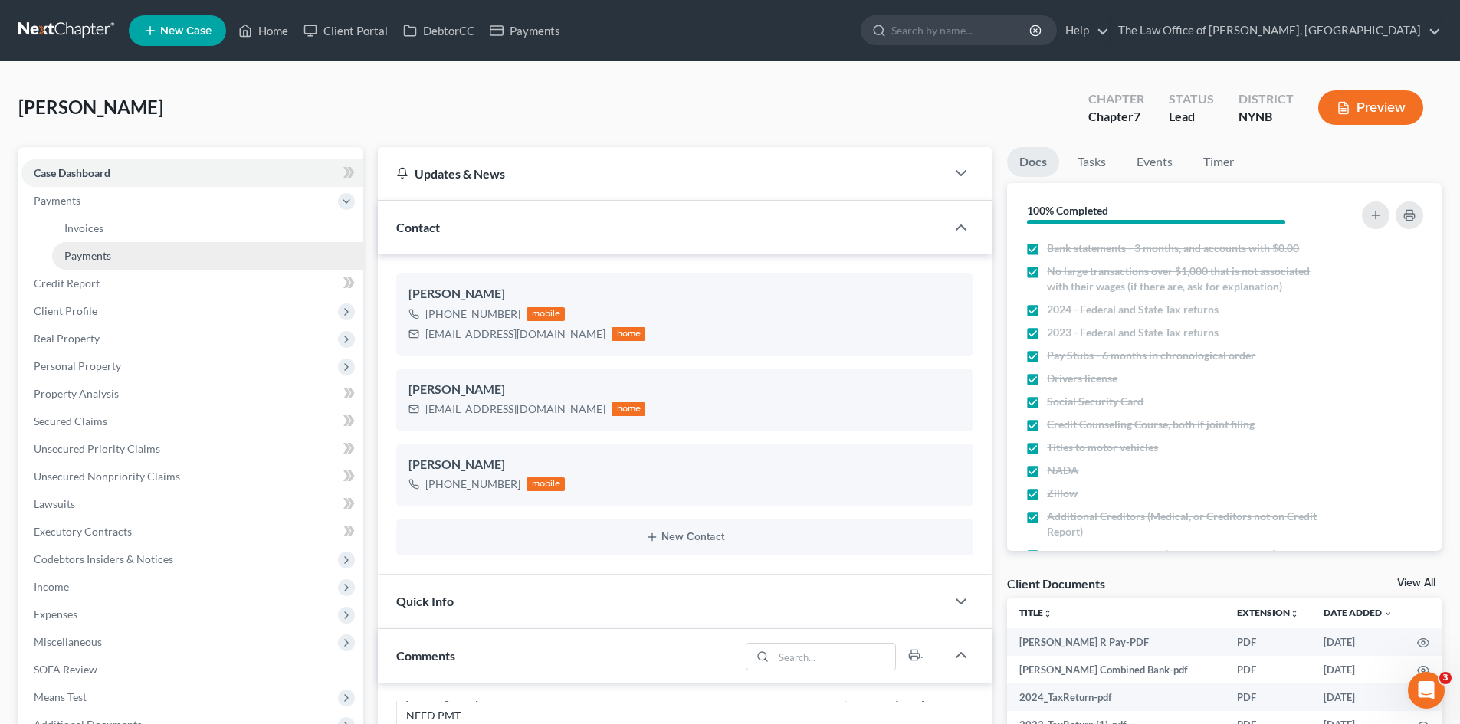
click at [108, 245] on link "Payments" at bounding box center [207, 256] width 310 height 28
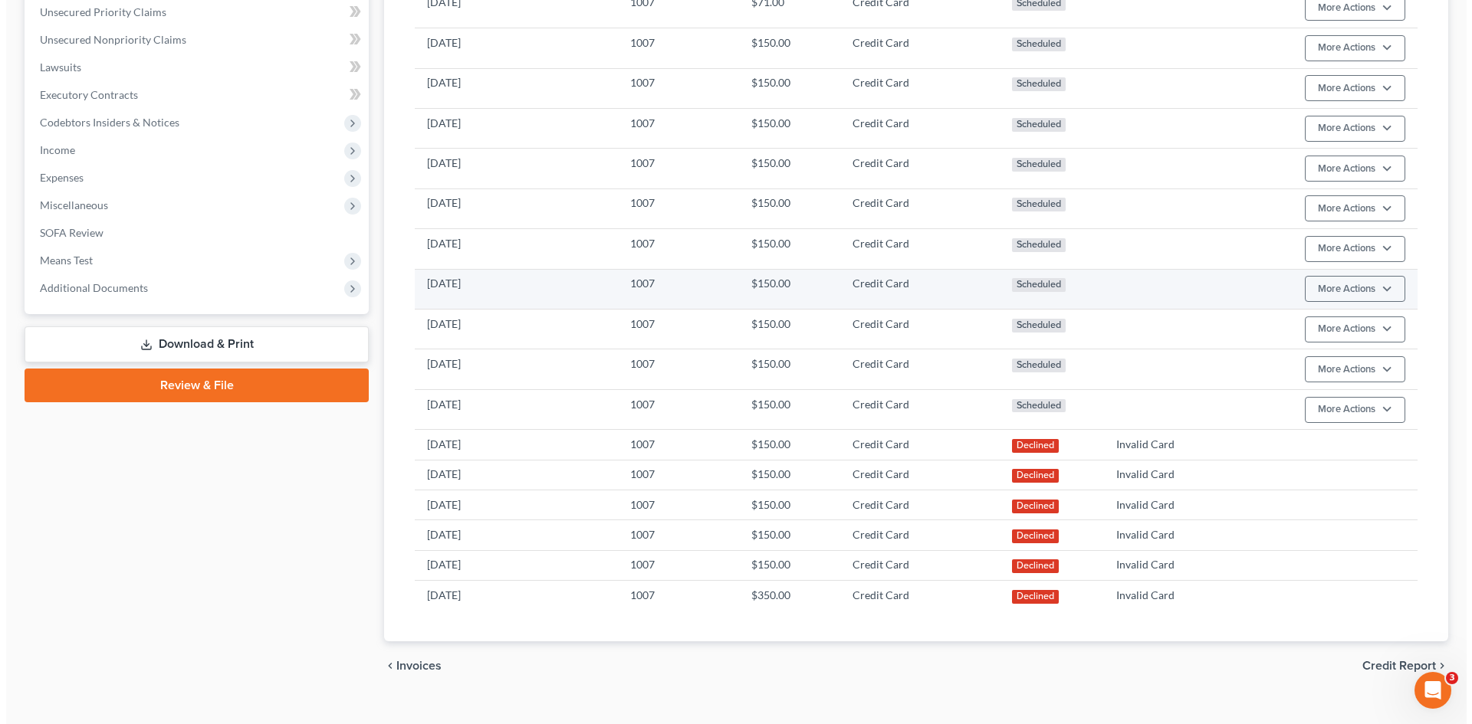
scroll to position [461, 0]
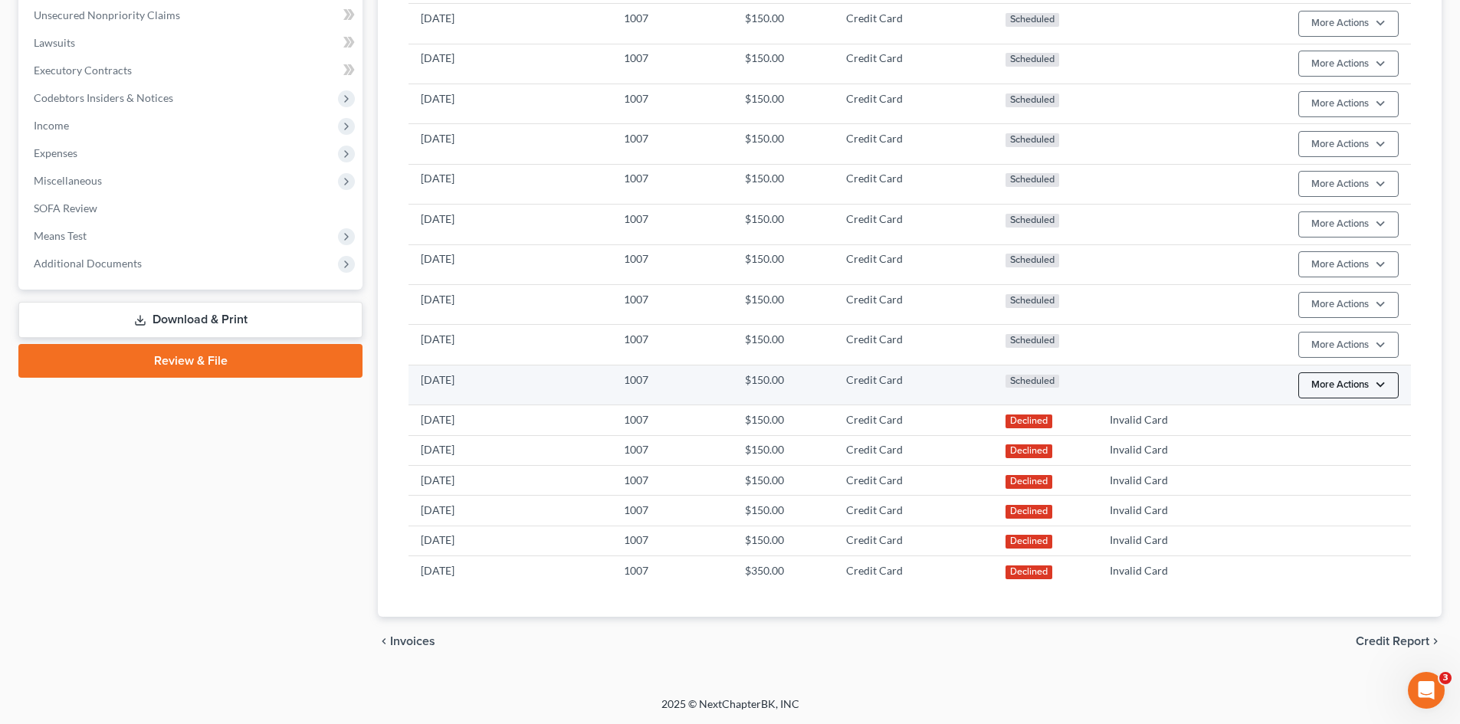
click at [1335, 391] on button "More Actions" at bounding box center [1348, 386] width 100 height 26
click at [1341, 443] on link "Edit Payment Plan" at bounding box center [1371, 443] width 148 height 26
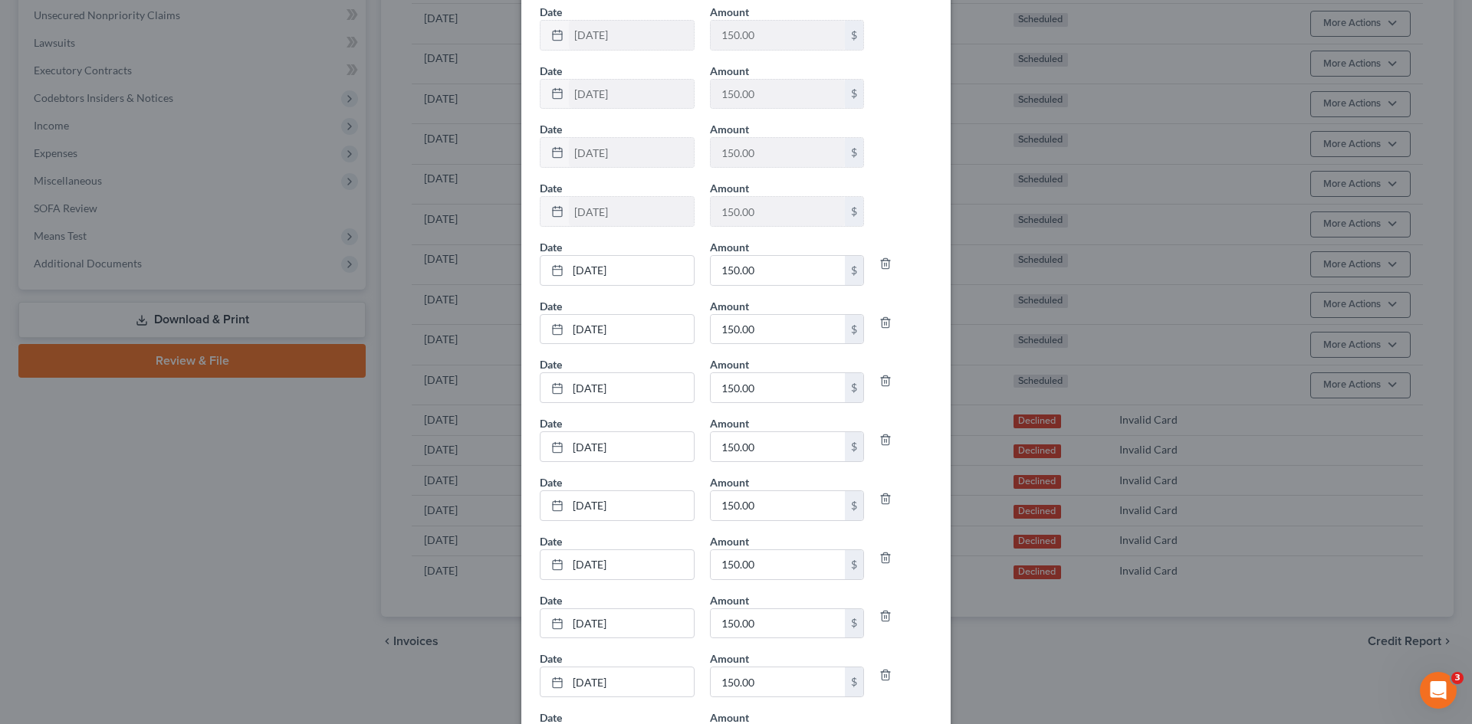
scroll to position [446, 0]
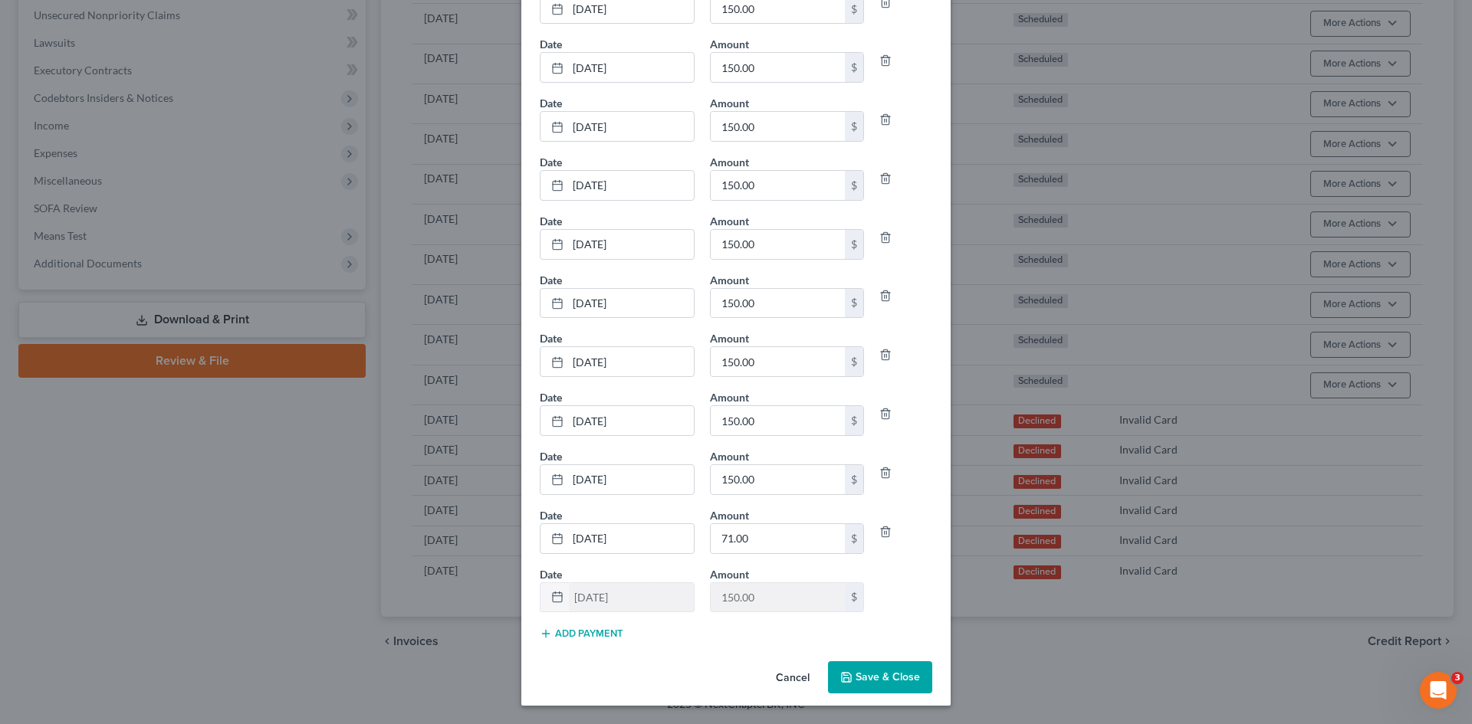
click at [582, 628] on button "Add Payment" at bounding box center [582, 634] width 84 height 12
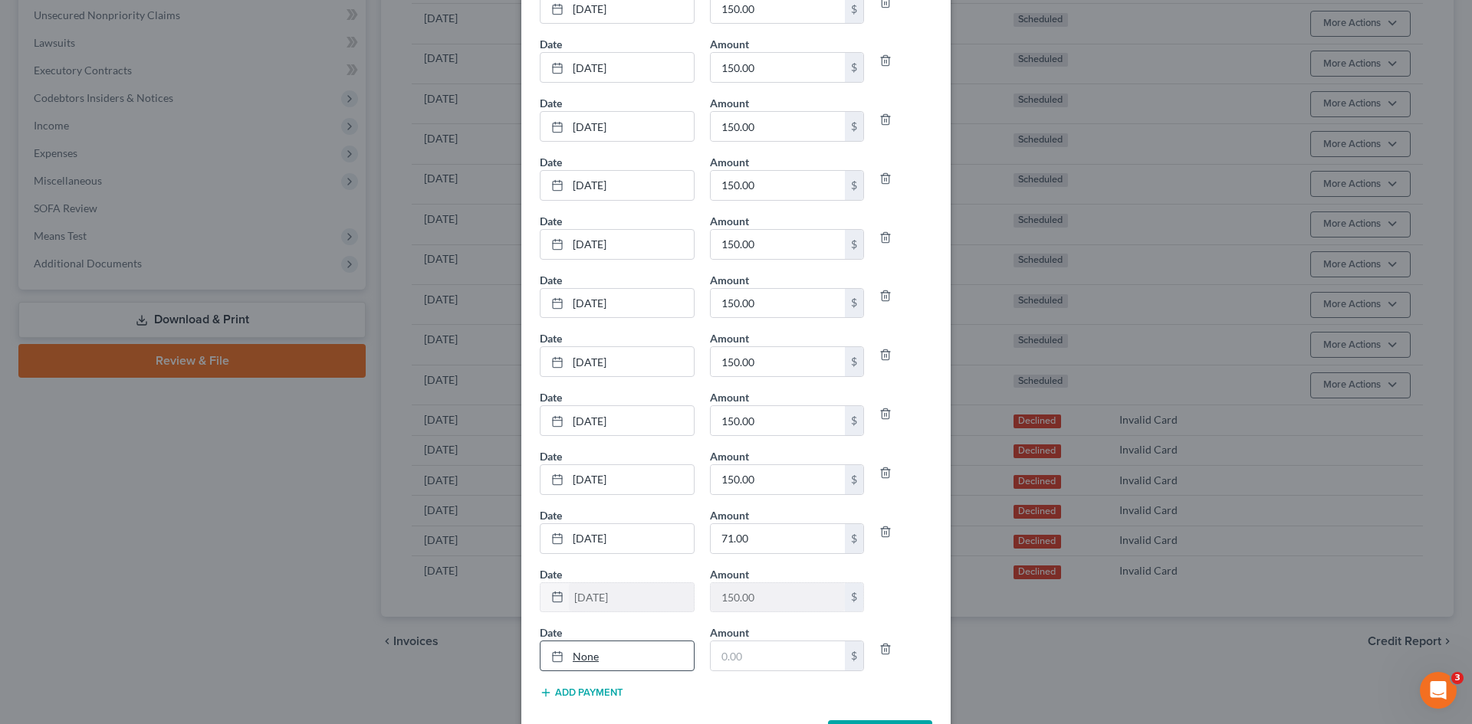
click at [595, 654] on link "None" at bounding box center [616, 656] width 153 height 29
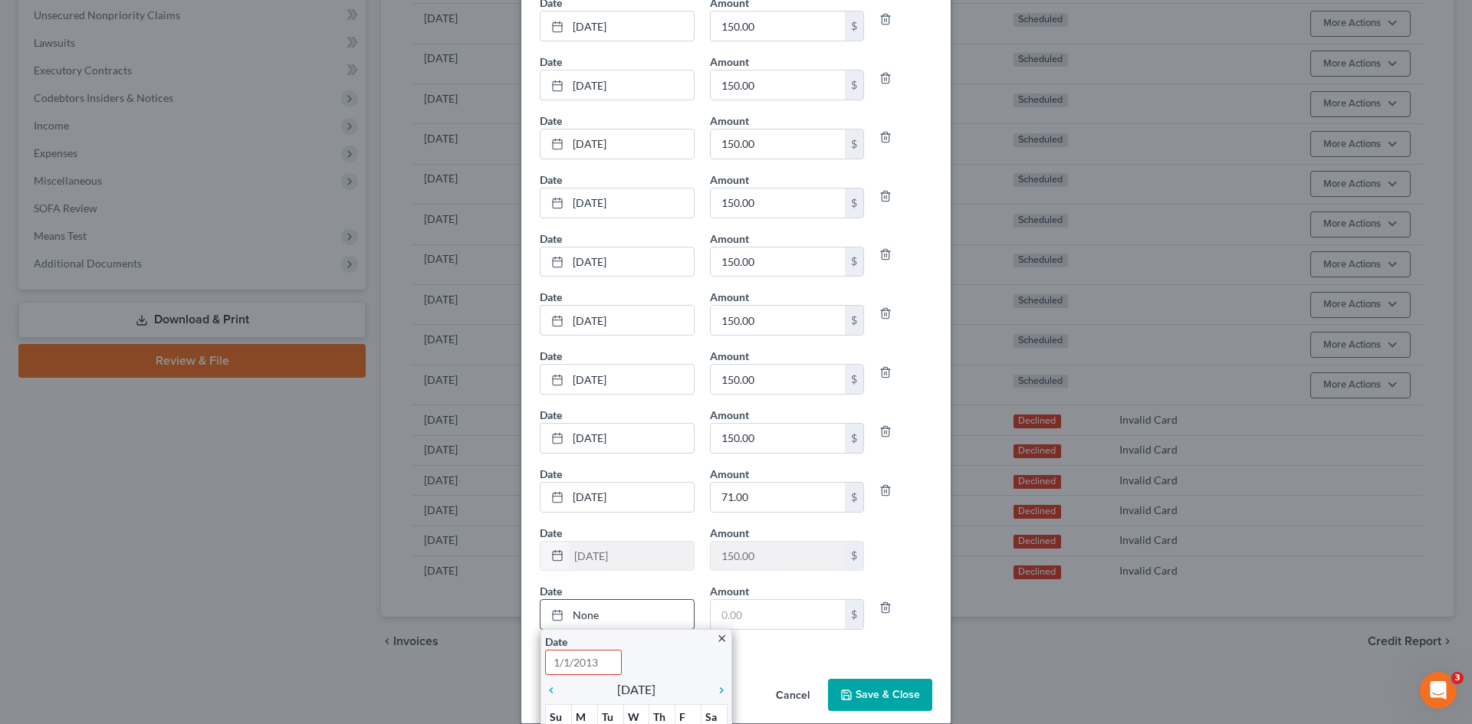
scroll to position [643, 0]
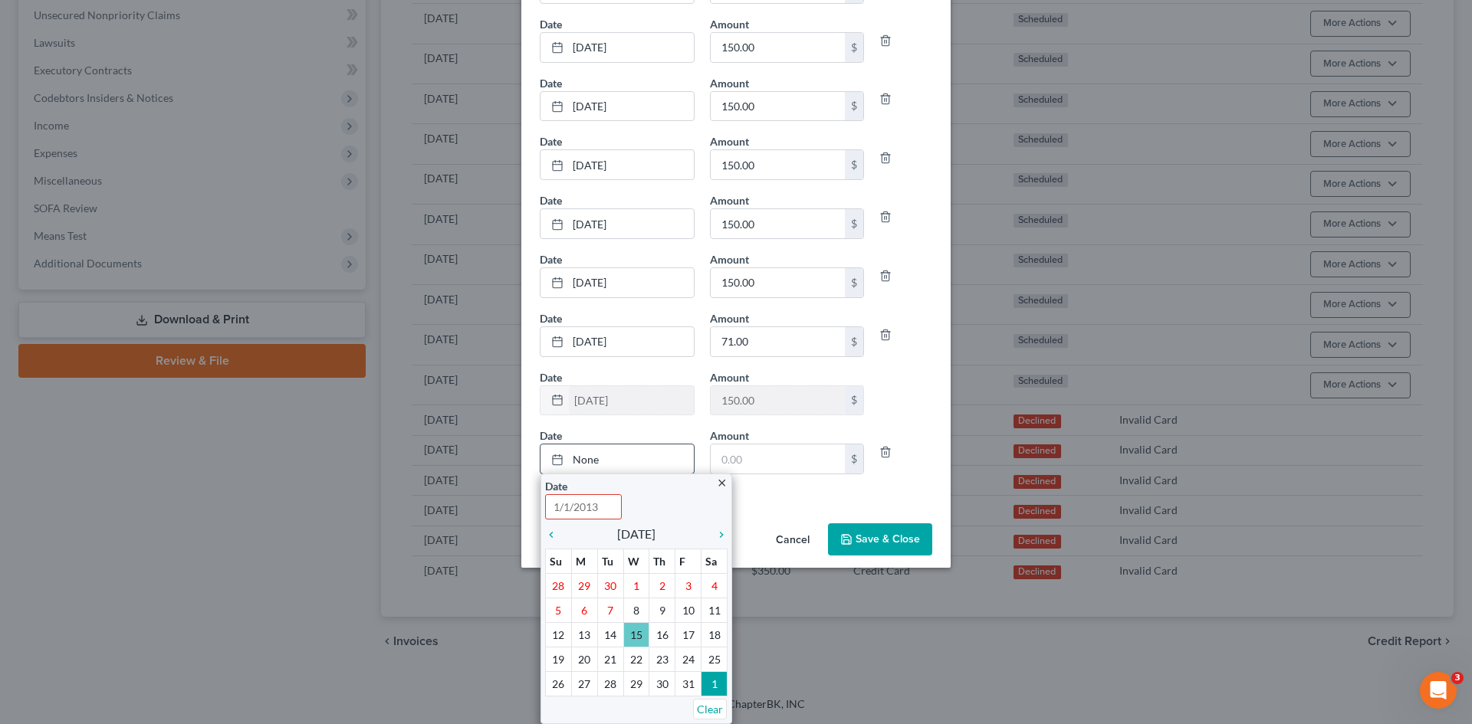
type input "10/15/2025"
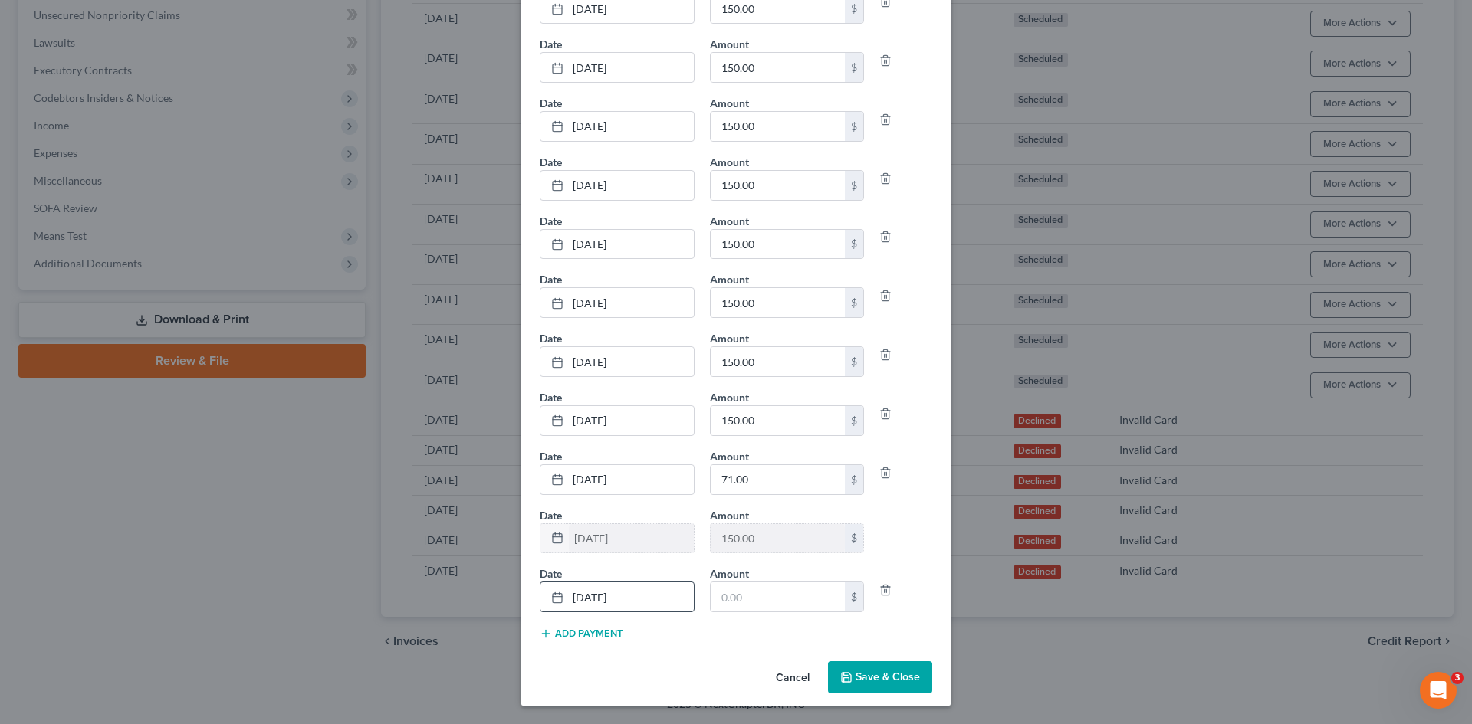
scroll to position [505, 0]
click at [606, 599] on link "10/15/2025" at bounding box center [616, 597] width 153 height 29
drag, startPoint x: 622, startPoint y: 609, endPoint x: 650, endPoint y: 595, distance: 30.9
click at [763, 601] on input "text" at bounding box center [778, 597] width 135 height 29
type input "350"
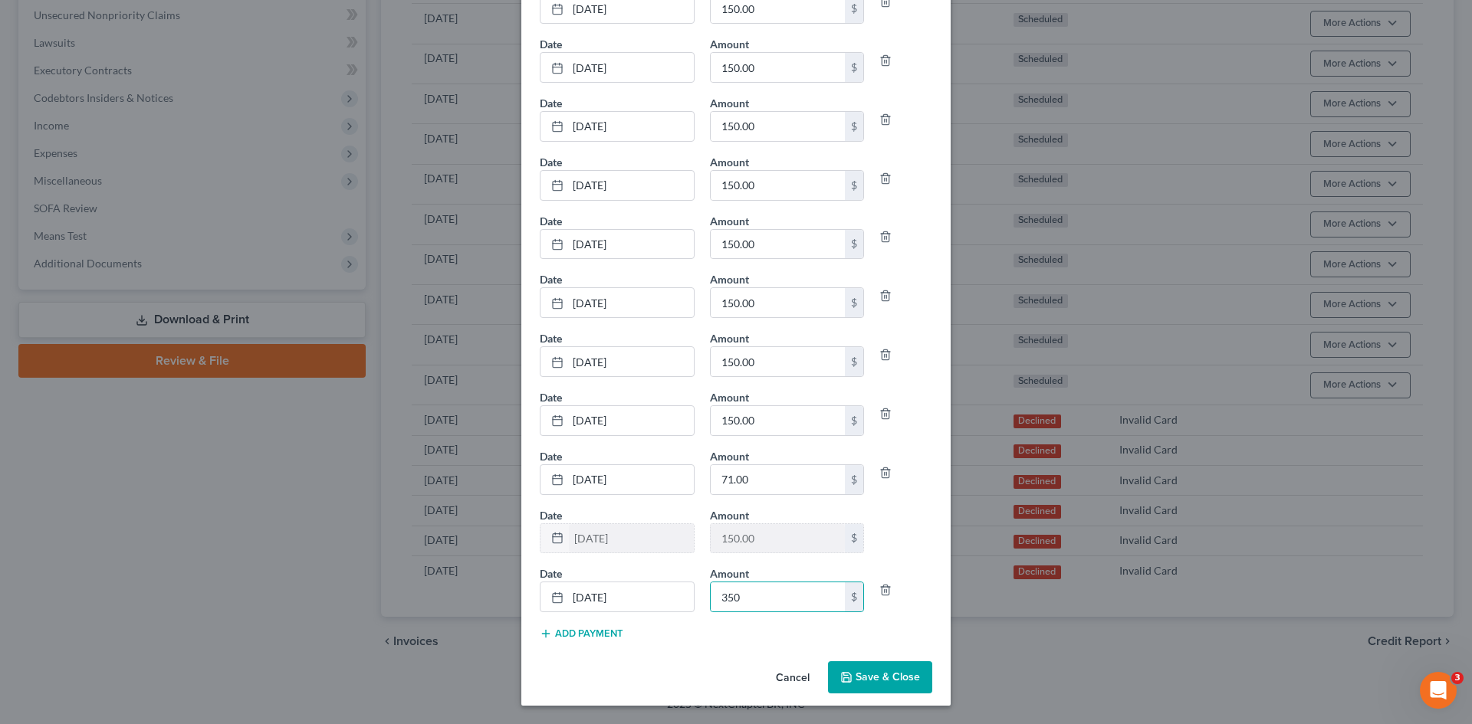
click at [878, 672] on button "Save & Close" at bounding box center [880, 678] width 104 height 32
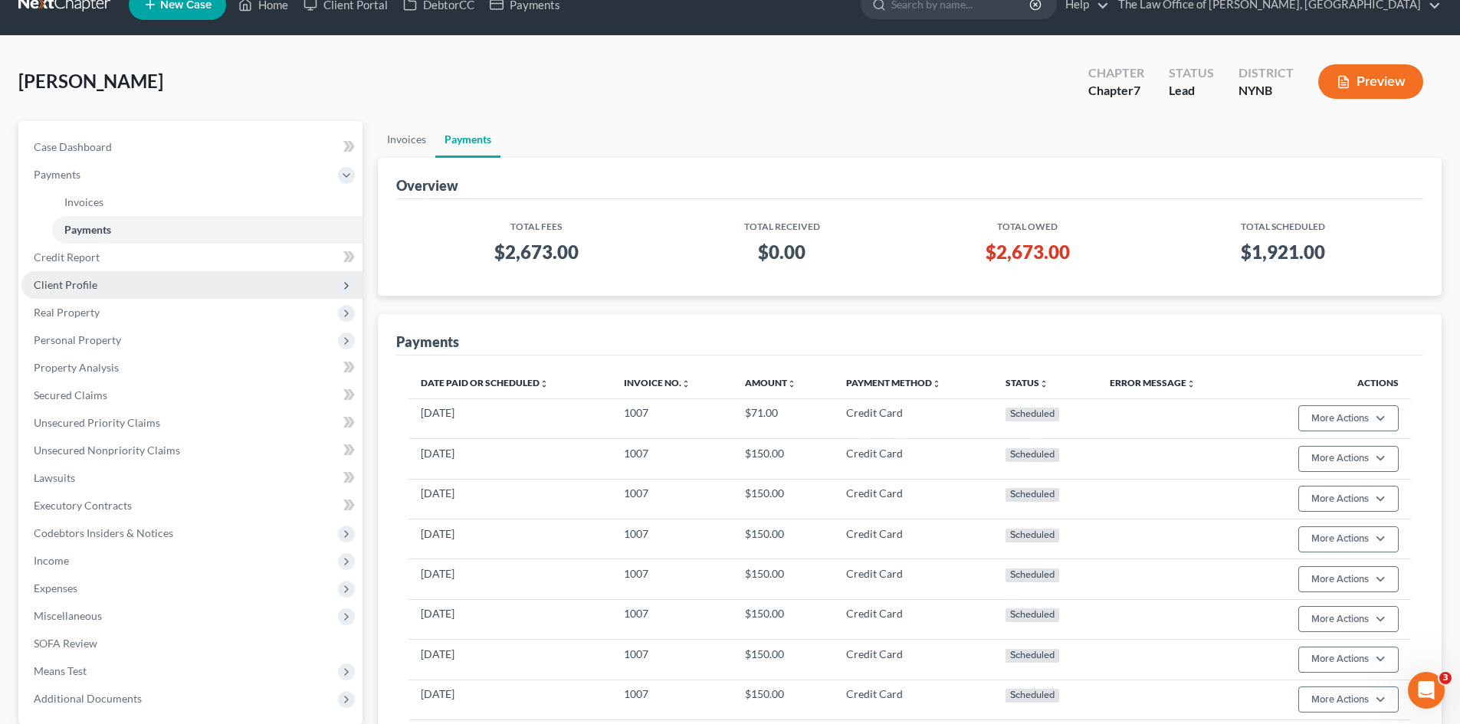
scroll to position [0, 0]
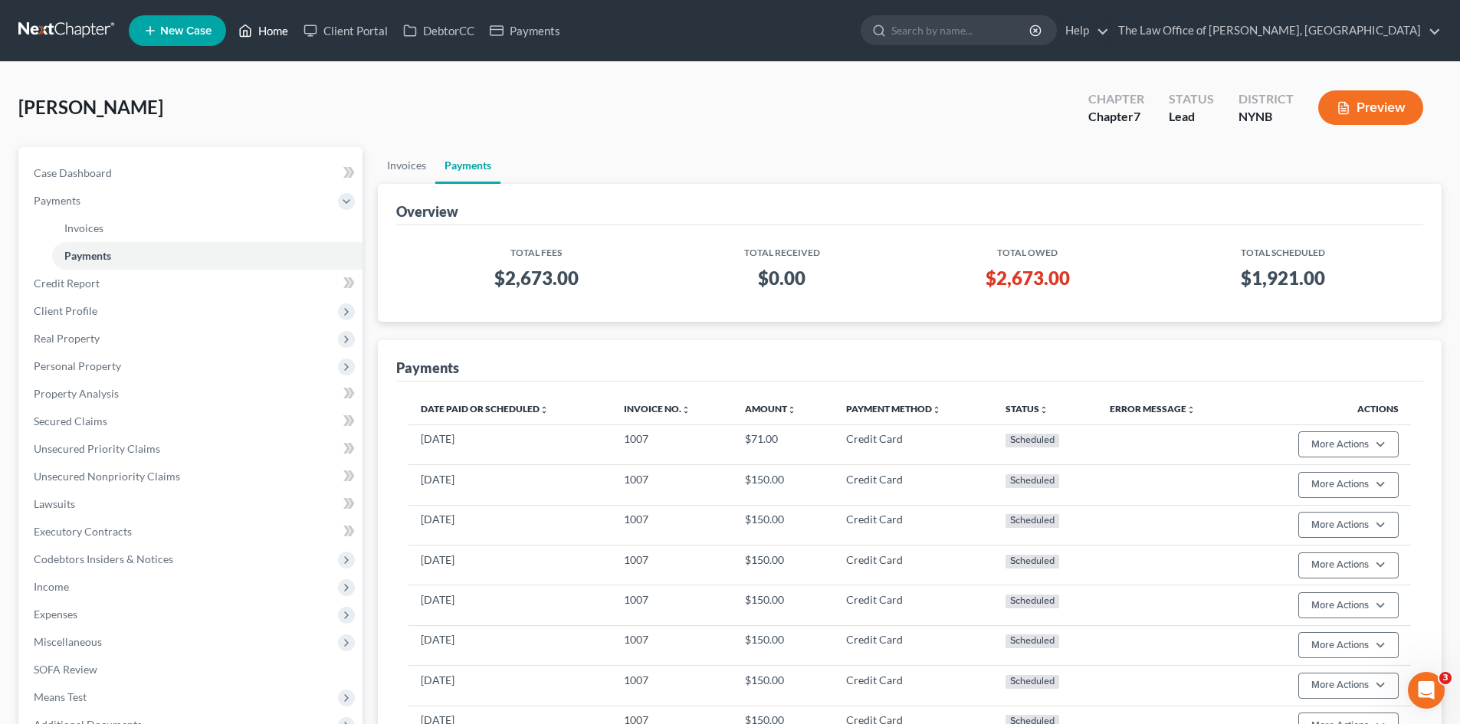
click at [284, 29] on link "Home" at bounding box center [263, 31] width 65 height 28
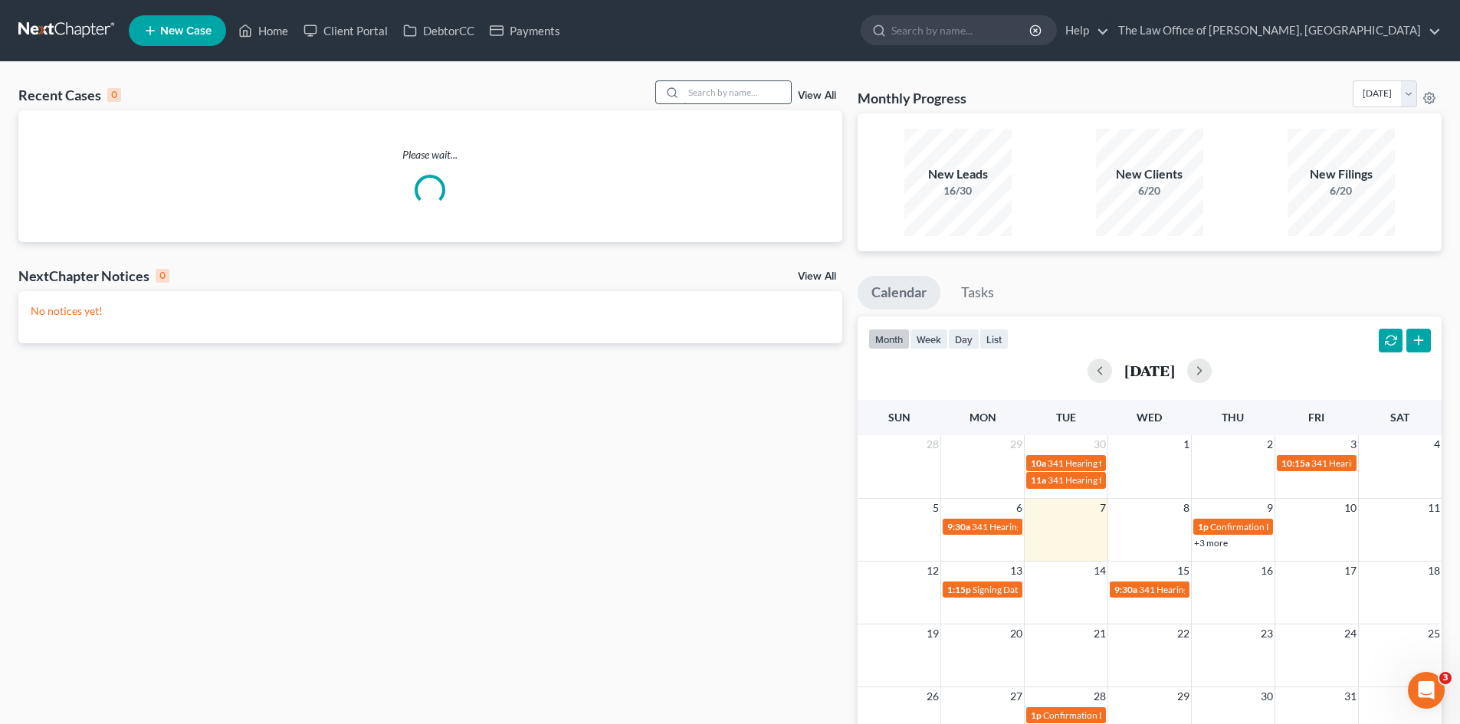
click at [770, 93] on input "search" at bounding box center [737, 92] width 107 height 22
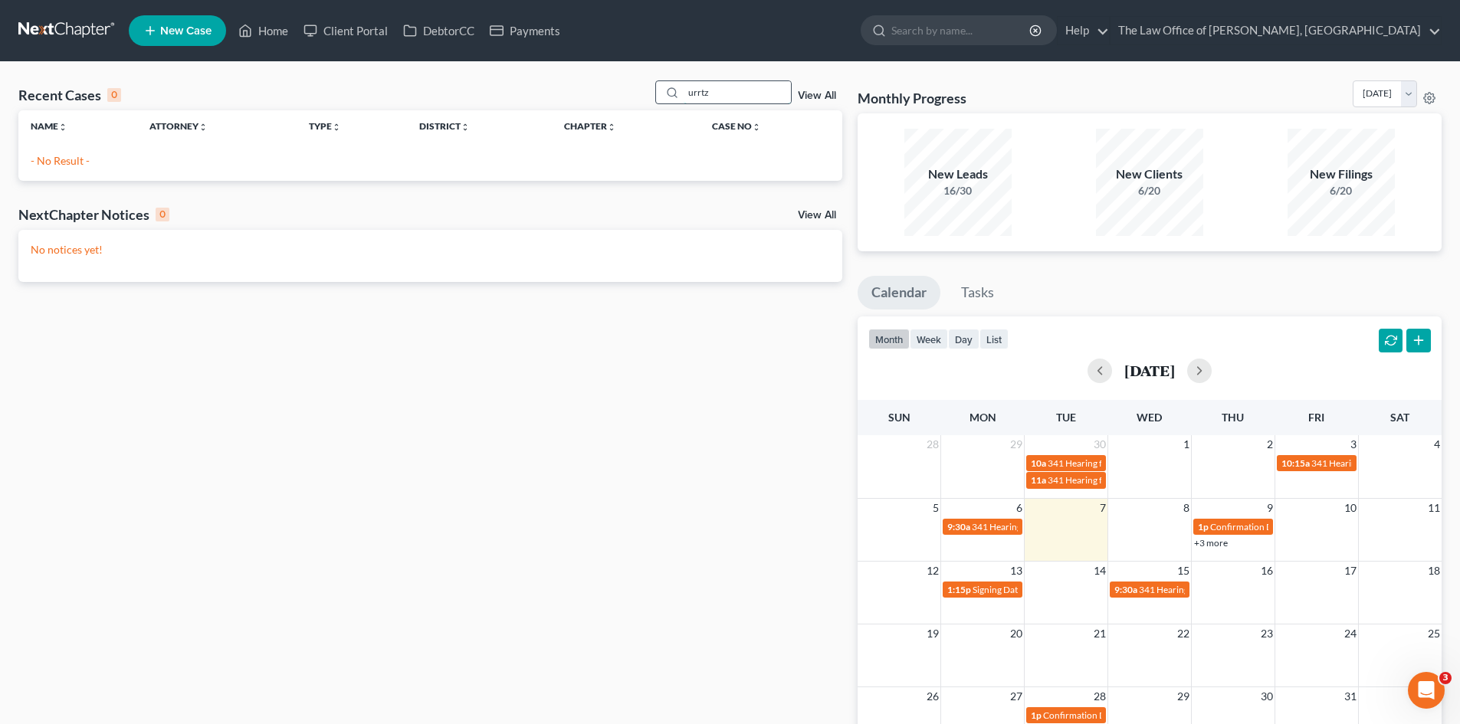
click at [698, 91] on input "urrtz" at bounding box center [737, 92] width 107 height 22
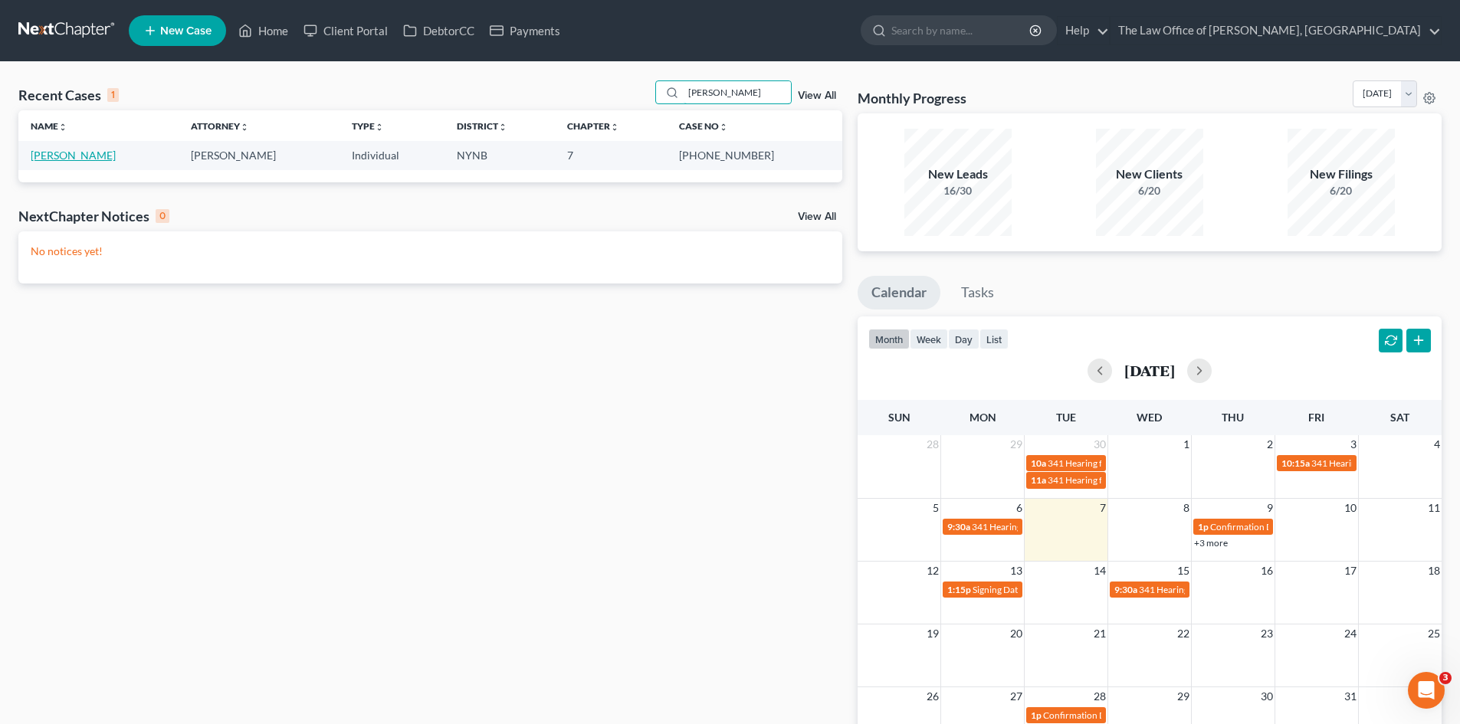
type input "urtz"
click at [53, 154] on link "[PERSON_NAME]" at bounding box center [73, 155] width 85 height 13
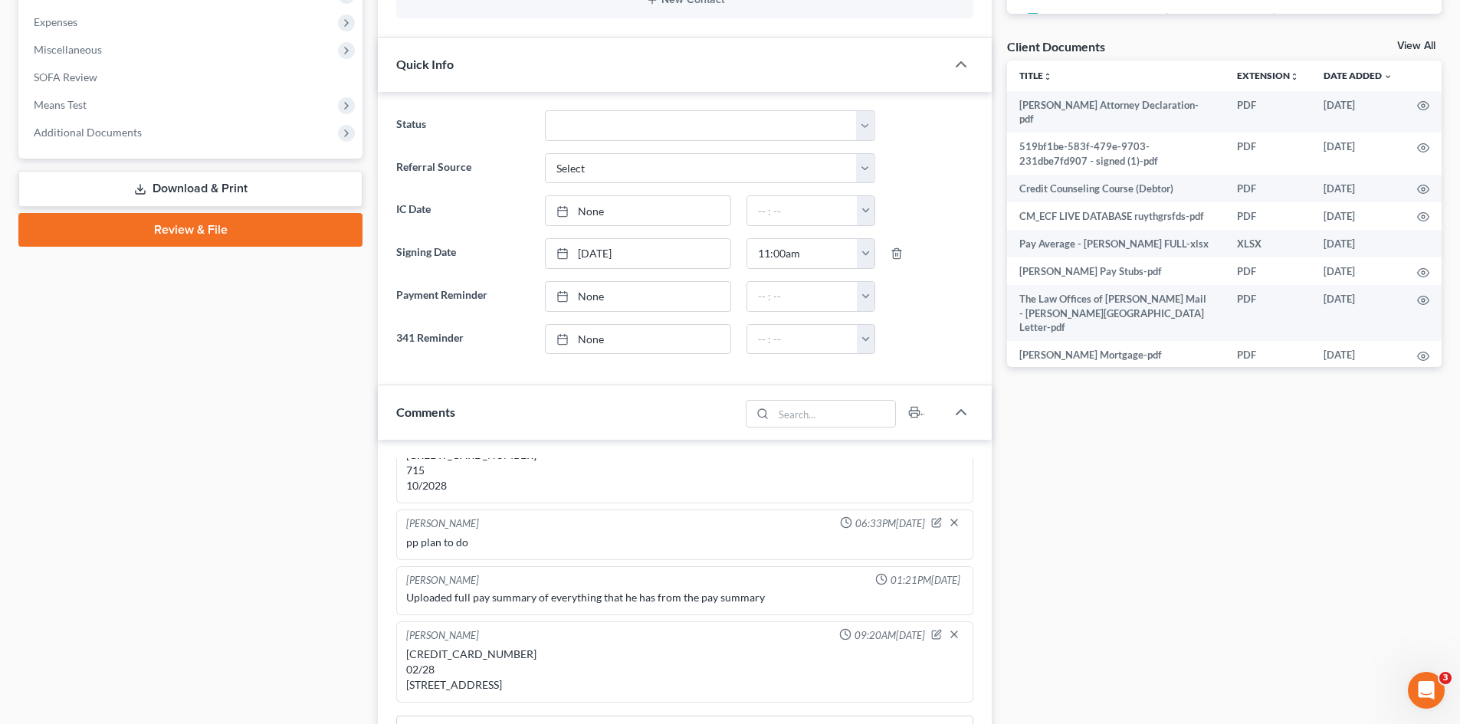
scroll to position [767, 0]
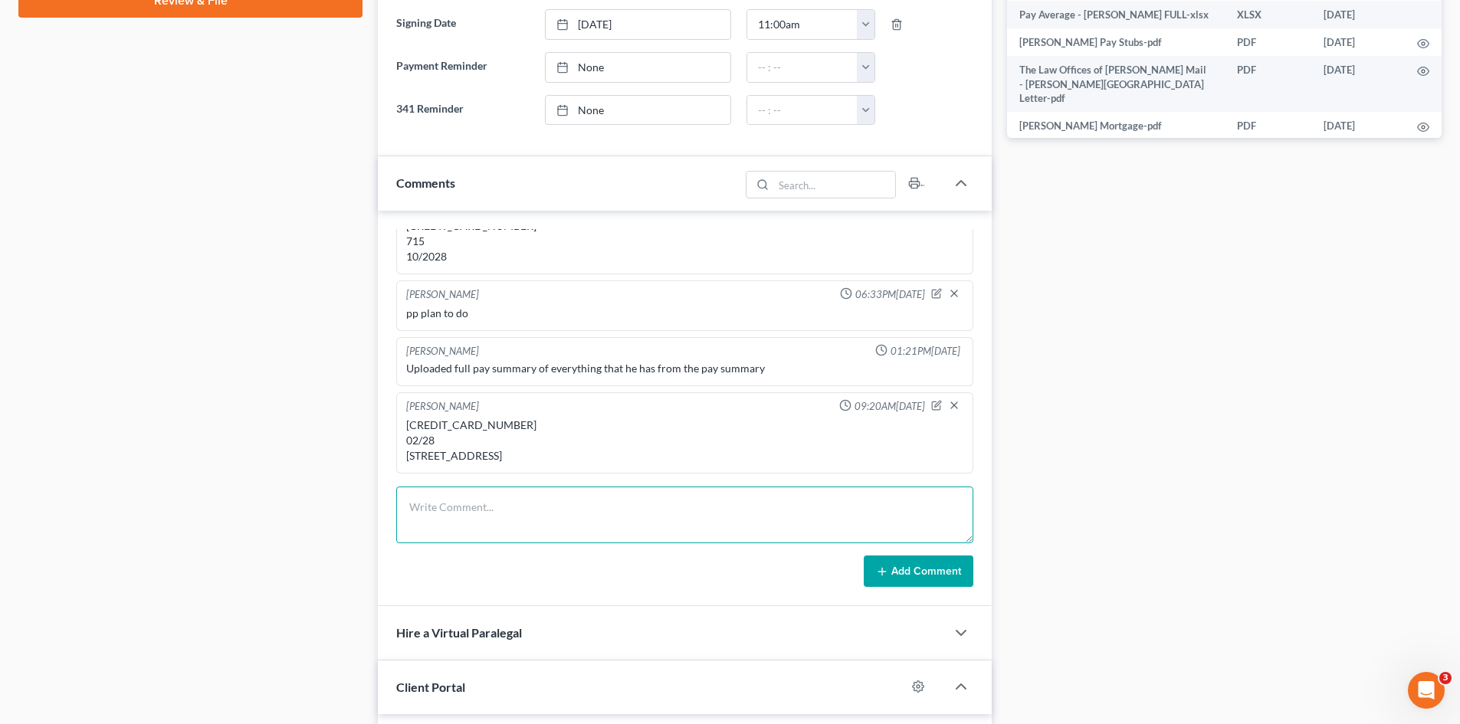
click at [482, 507] on textarea at bounding box center [684, 515] width 577 height 57
paste textarea "[CREDIT_CARD_NUMBER] [PERSON_NAME] on card 06/29 expiration 593 cvv Billing zip…"
type textarea "[CREDIT_CARD_NUMBER] [PERSON_NAME] on card 06/29 expiration 593 cvv Billing zip…"
drag, startPoint x: 934, startPoint y: 575, endPoint x: 435, endPoint y: 83, distance: 701.4
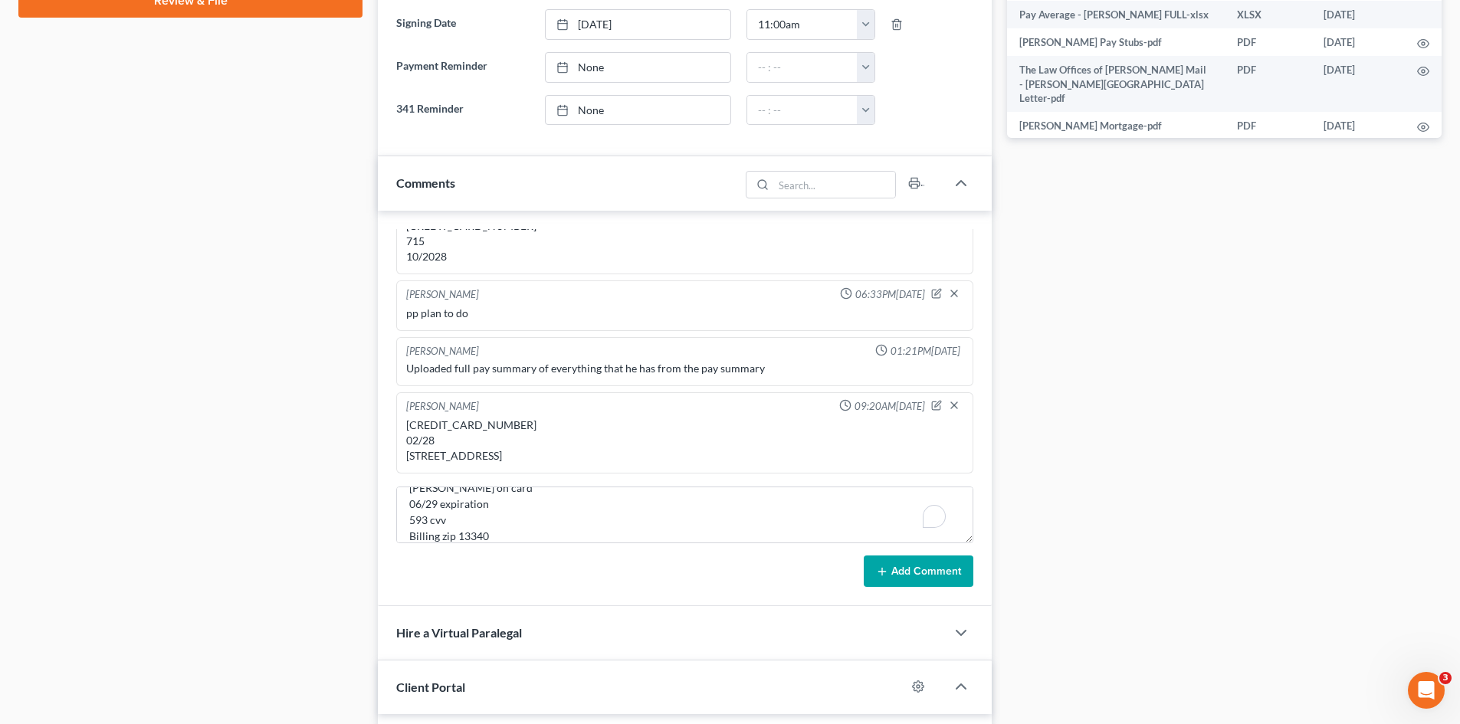
click at [934, 574] on button "Add Comment" at bounding box center [919, 572] width 110 height 32
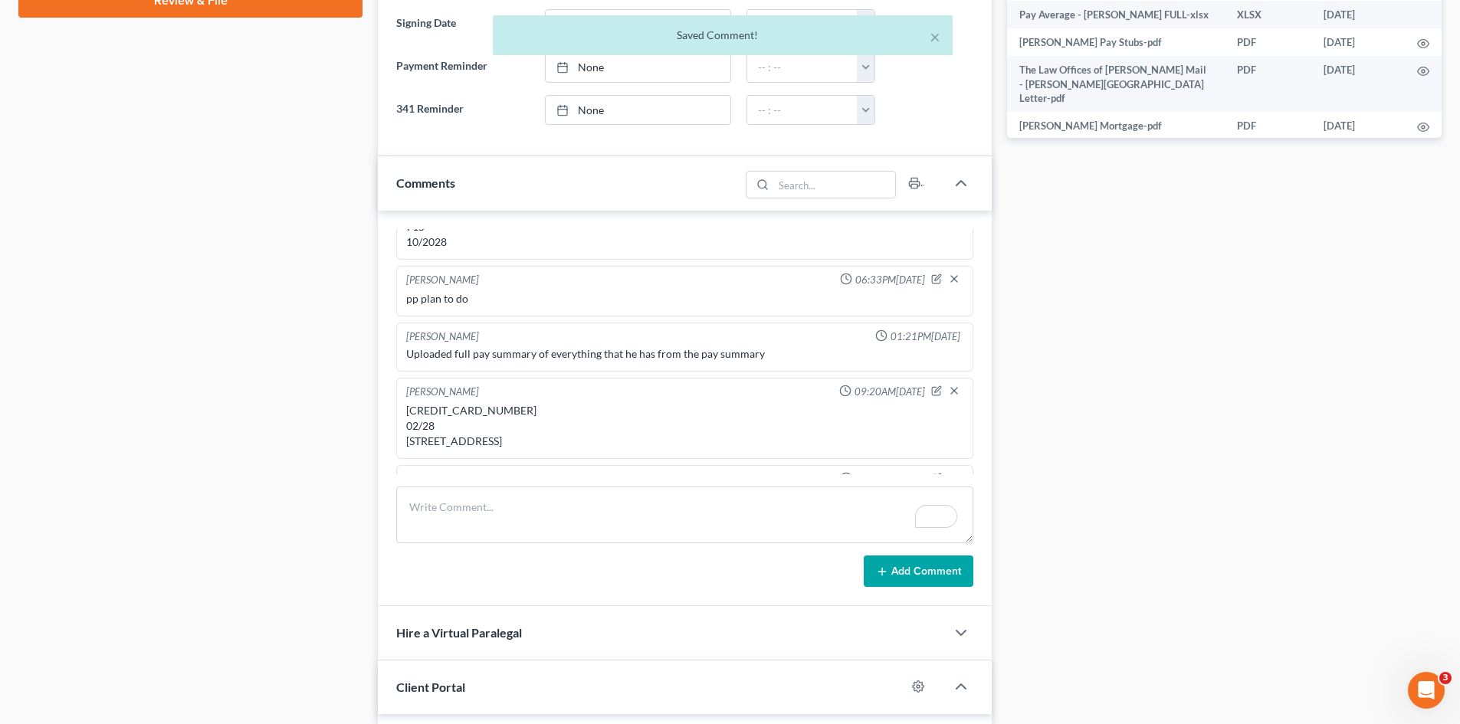
scroll to position [718, 0]
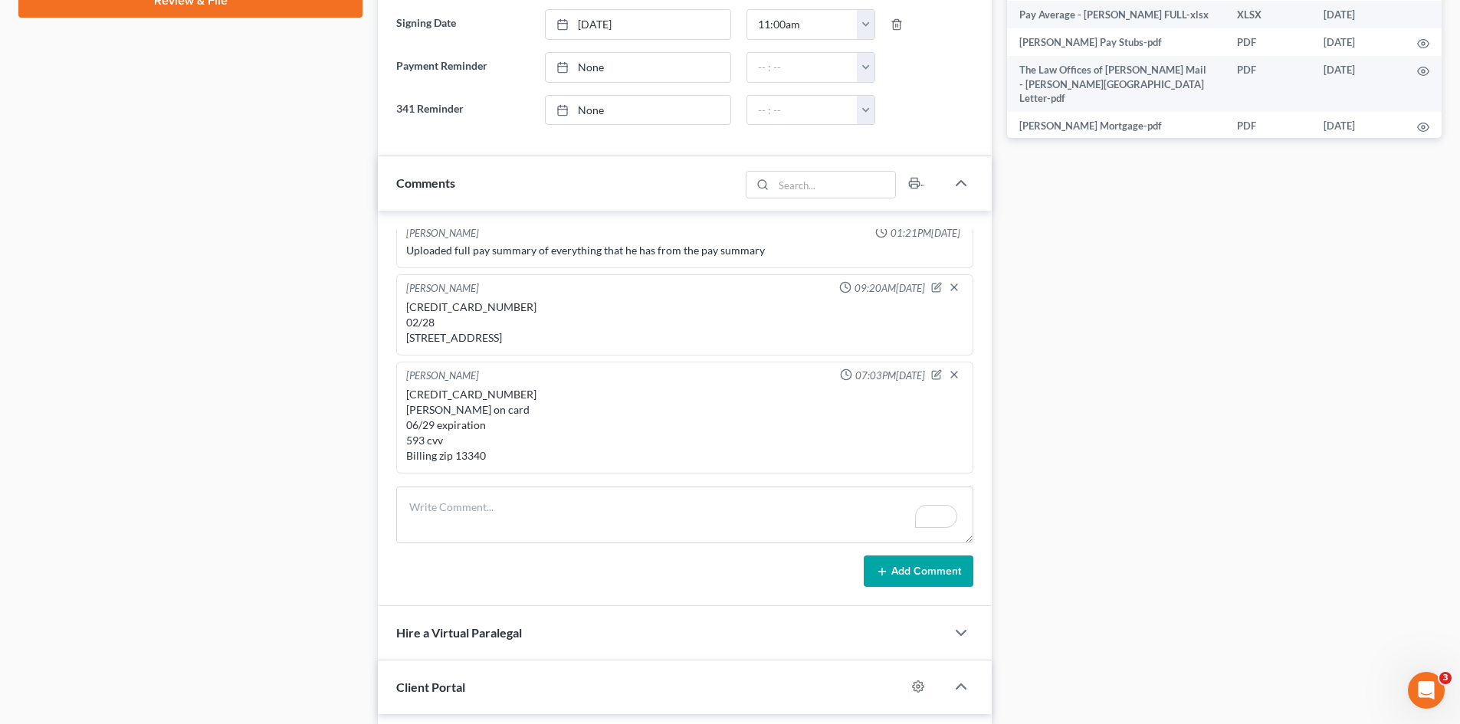
click at [462, 392] on div "[CREDIT_CARD_NUMBER] [PERSON_NAME] on card 06/29 expiration 593 cvv Billing zip…" at bounding box center [684, 425] width 557 height 77
click at [462, 391] on div "[CREDIT_CARD_NUMBER] [PERSON_NAME] on card 06/29 expiration 593 cvv Billing zip…" at bounding box center [684, 425] width 557 height 77
copy div "4315037534286905"
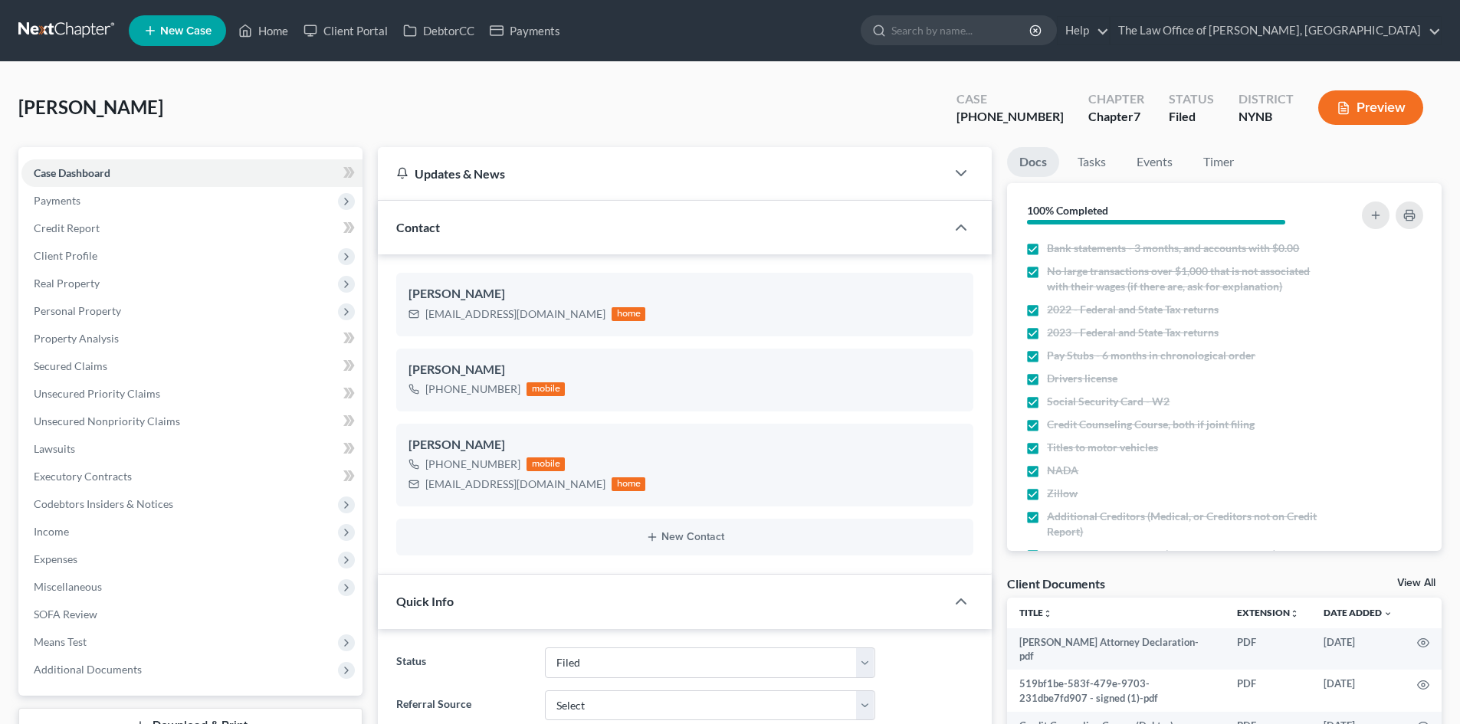
select select "6"
select select "0"
click at [126, 200] on span "Payments" at bounding box center [191, 201] width 341 height 28
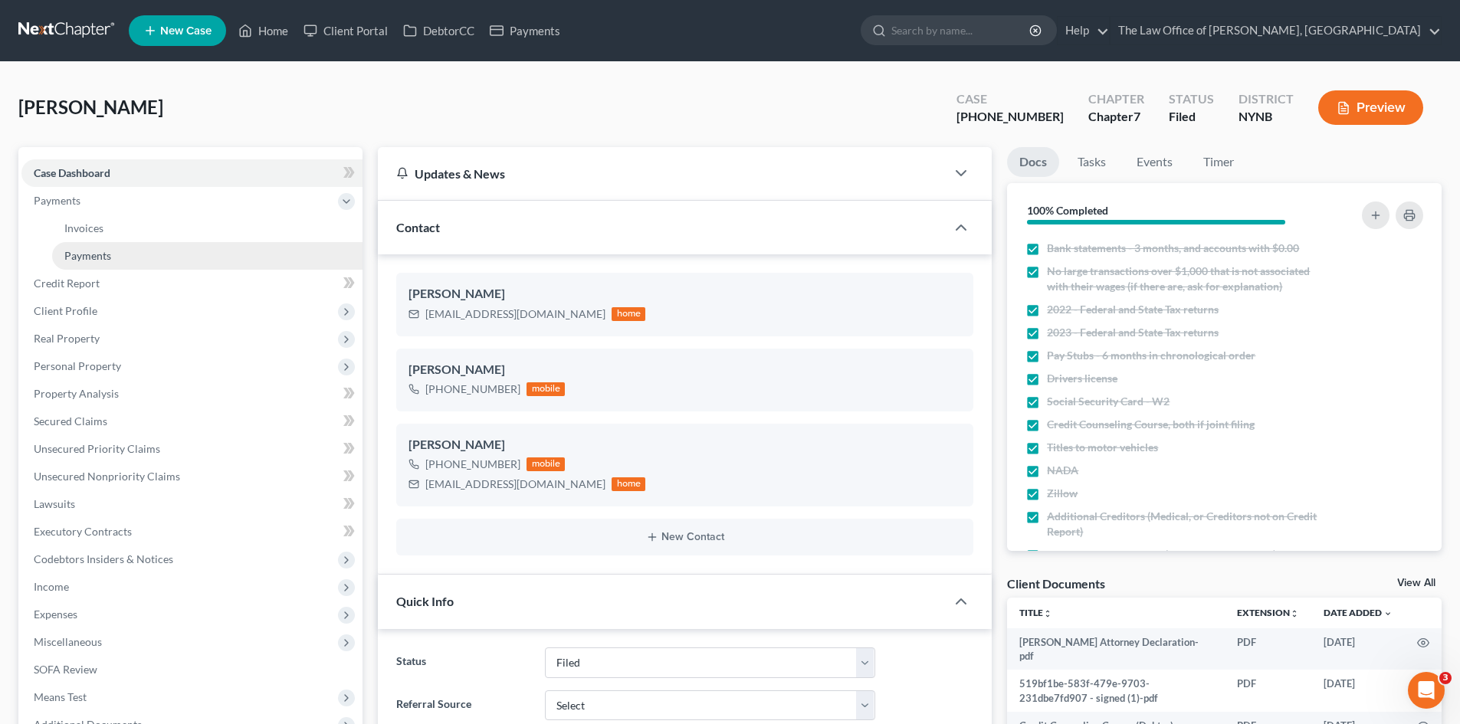
click at [106, 249] on span "Payments" at bounding box center [87, 255] width 47 height 13
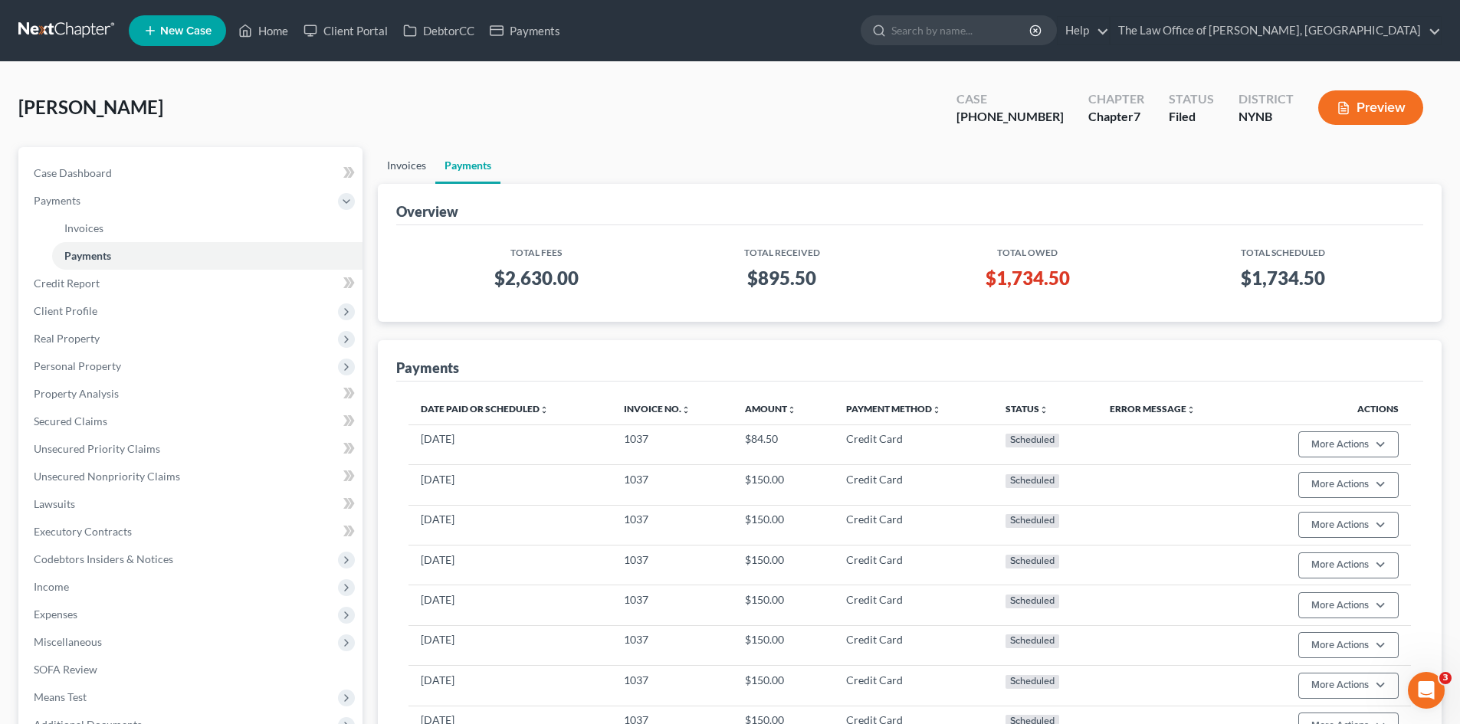
drag, startPoint x: 393, startPoint y: 164, endPoint x: 522, endPoint y: 215, distance: 138.6
click at [394, 164] on link "Invoices" at bounding box center [406, 165] width 57 height 37
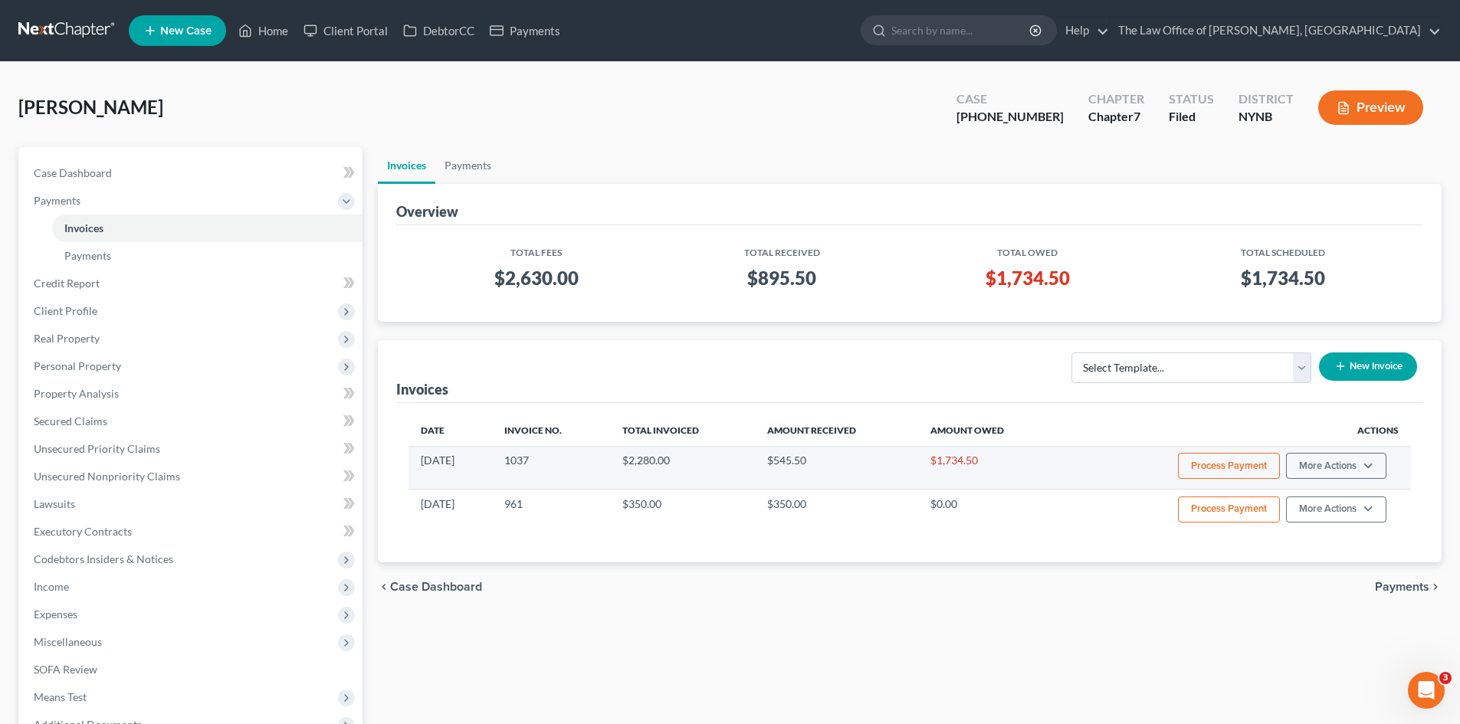
click at [1219, 474] on button "Process Payment" at bounding box center [1229, 466] width 102 height 26
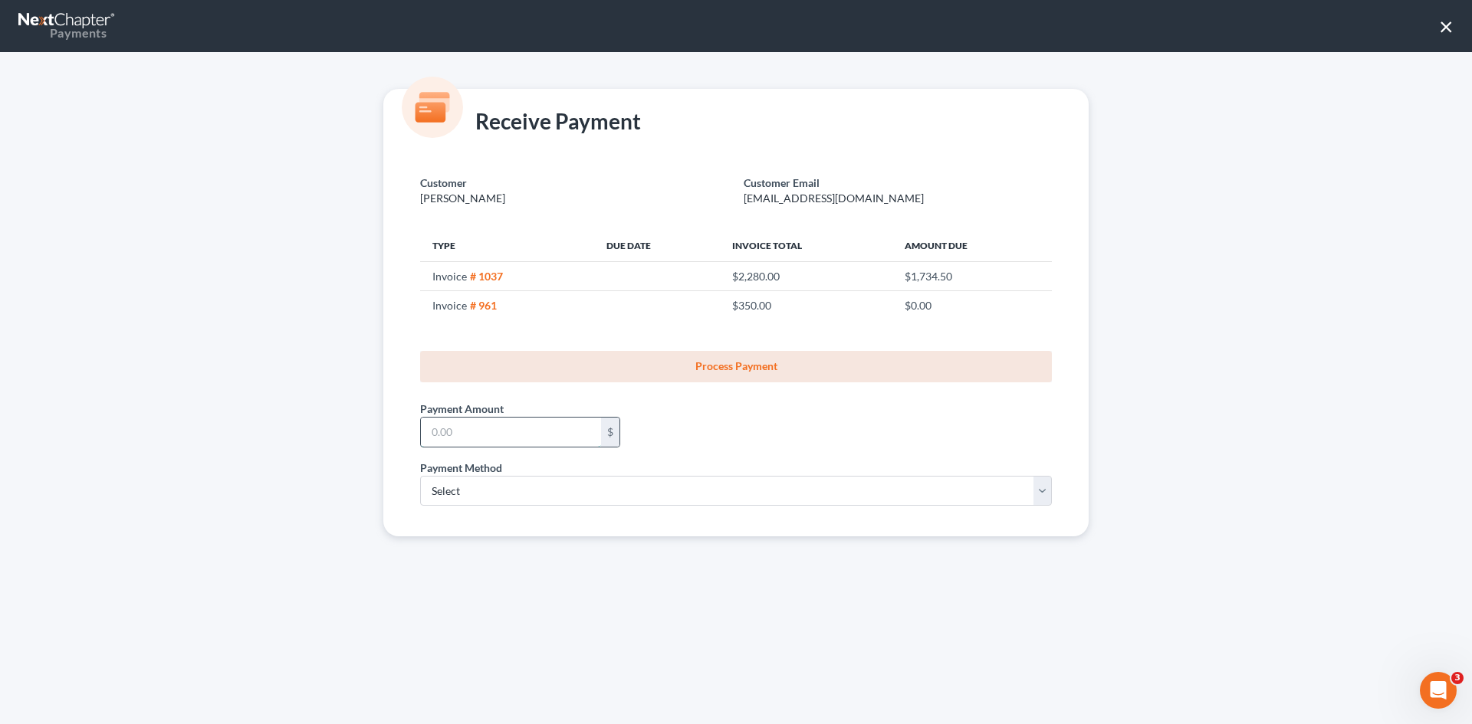
drag, startPoint x: 458, startPoint y: 435, endPoint x: 460, endPoint y: 445, distance: 9.3
click at [458, 439] on input "text" at bounding box center [511, 432] width 180 height 29
type input "274"
click at [491, 494] on select "Select ACH Credit Card" at bounding box center [736, 491] width 632 height 31
select select "1"
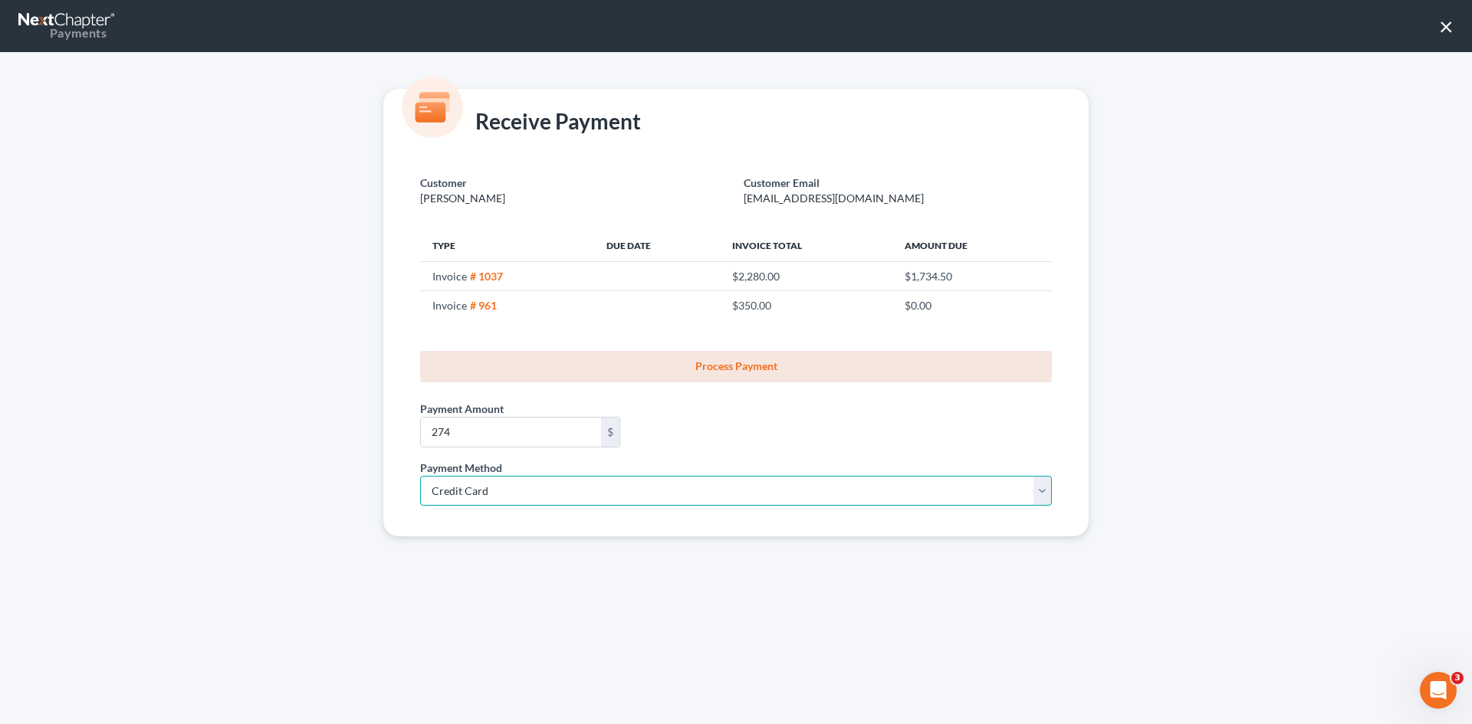
click at [420, 476] on select "Select ACH Credit Card" at bounding box center [736, 491] width 632 height 31
select select "35"
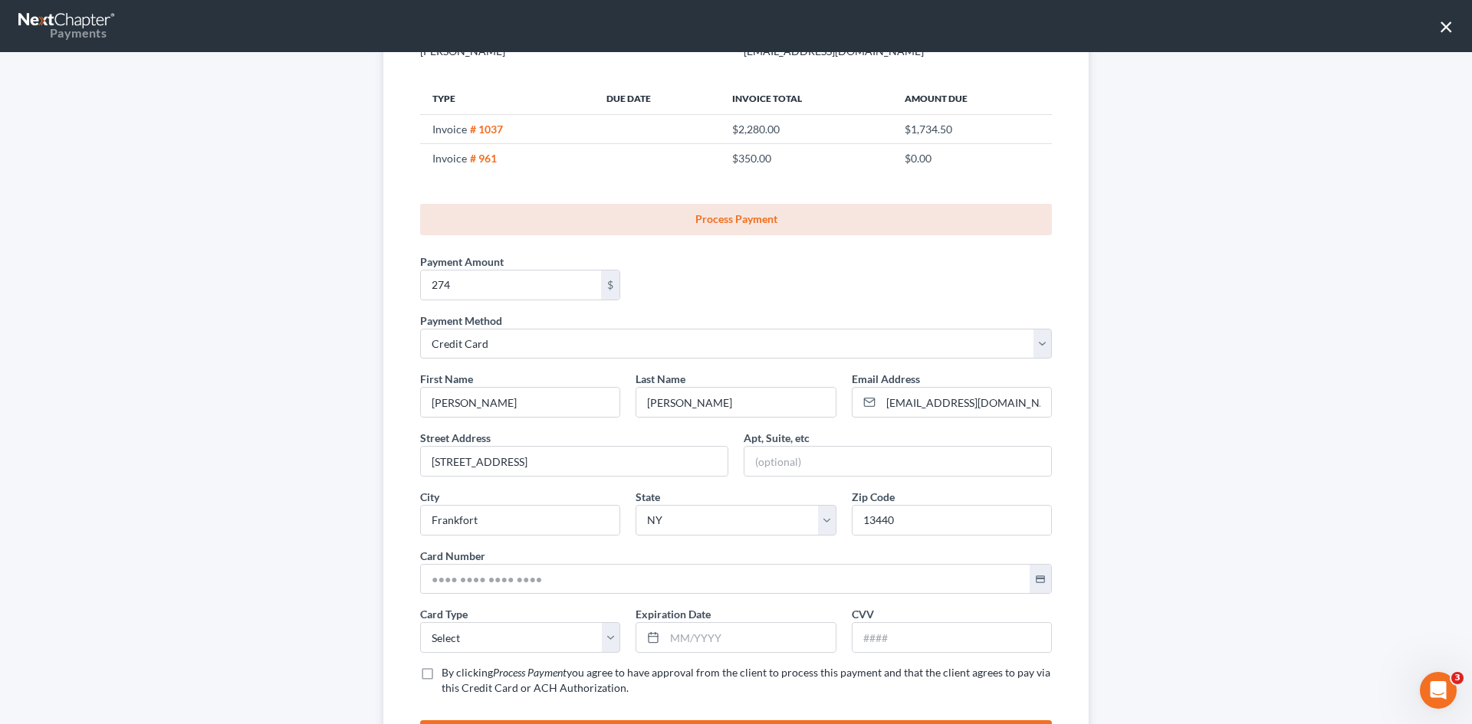
scroll to position [153, 0]
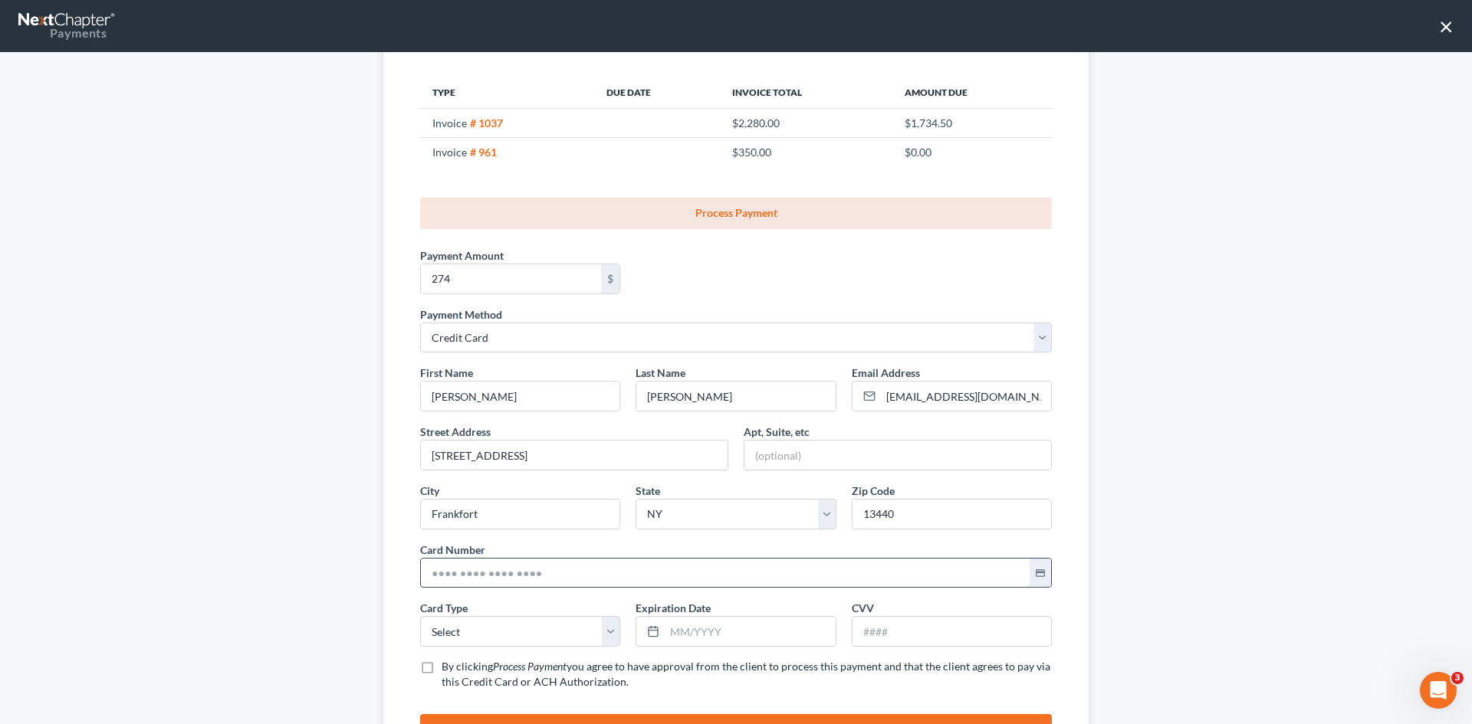
click at [468, 563] on input "text" at bounding box center [725, 573] width 609 height 29
paste input "[CREDIT_CARD_NUMBER]"
type input "[CREDIT_CARD_NUMBER]"
click at [448, 625] on select "Select Visa MasterCard Discover American Express" at bounding box center [520, 631] width 200 height 31
select select "0"
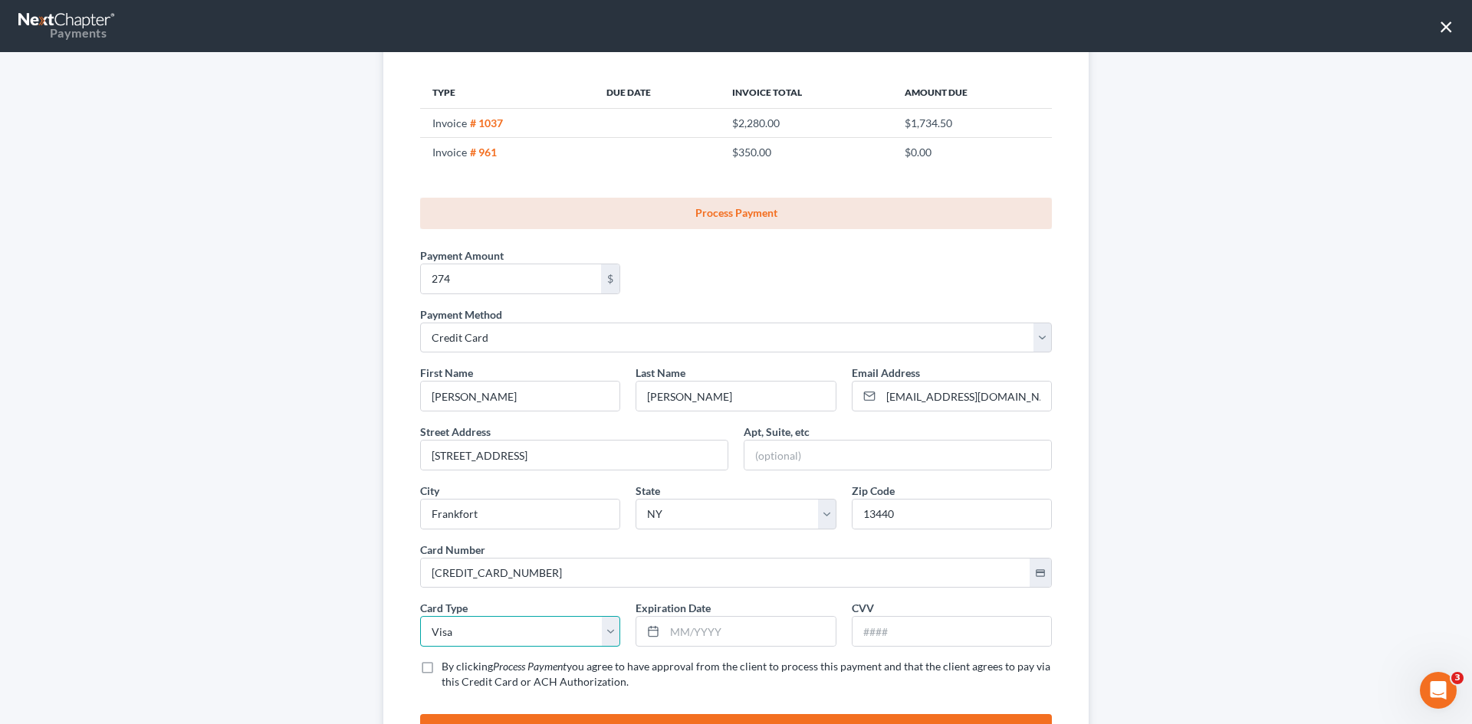
click at [420, 616] on select "Select Visa MasterCard Discover American Express" at bounding box center [520, 631] width 200 height 31
click at [695, 640] on input "text" at bounding box center [750, 631] width 170 height 29
type input "06/2029"
click at [870, 635] on input "text" at bounding box center [951, 631] width 199 height 29
type input "593"
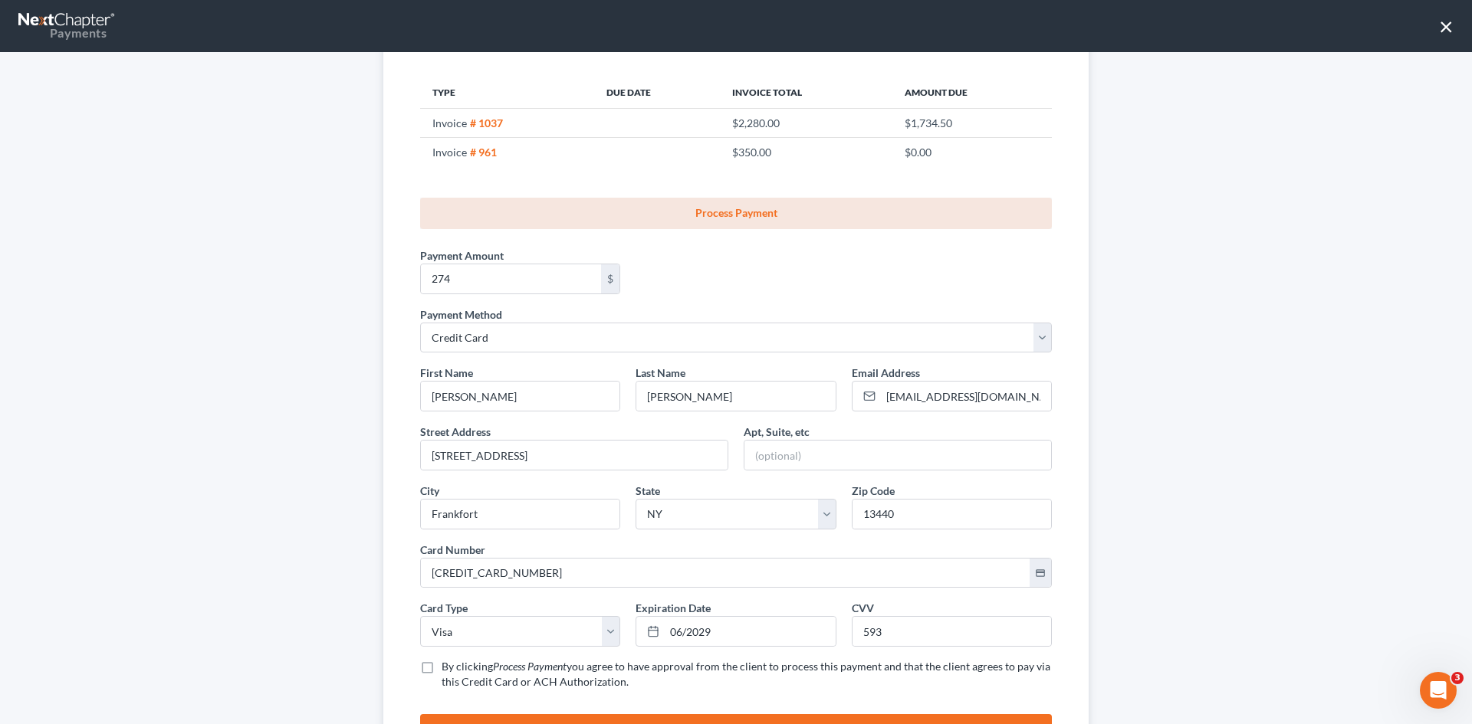
click at [442, 662] on label "By clicking Process Payment you agree to have approval from the client to proce…" at bounding box center [747, 674] width 610 height 31
click at [448, 662] on input "By clicking Process Payment you agree to have approval from the client to proce…" at bounding box center [453, 664] width 10 height 10
checkbox input "true"
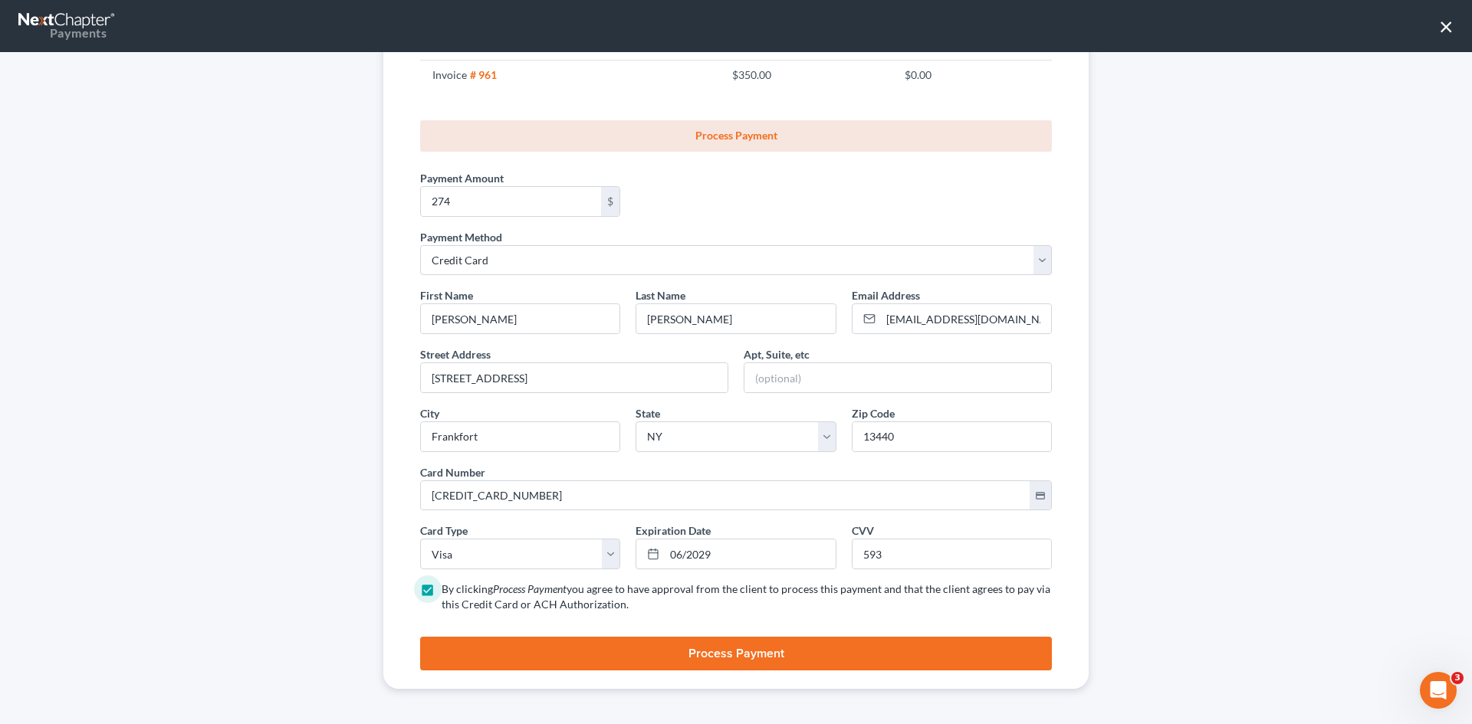
scroll to position [232, 0]
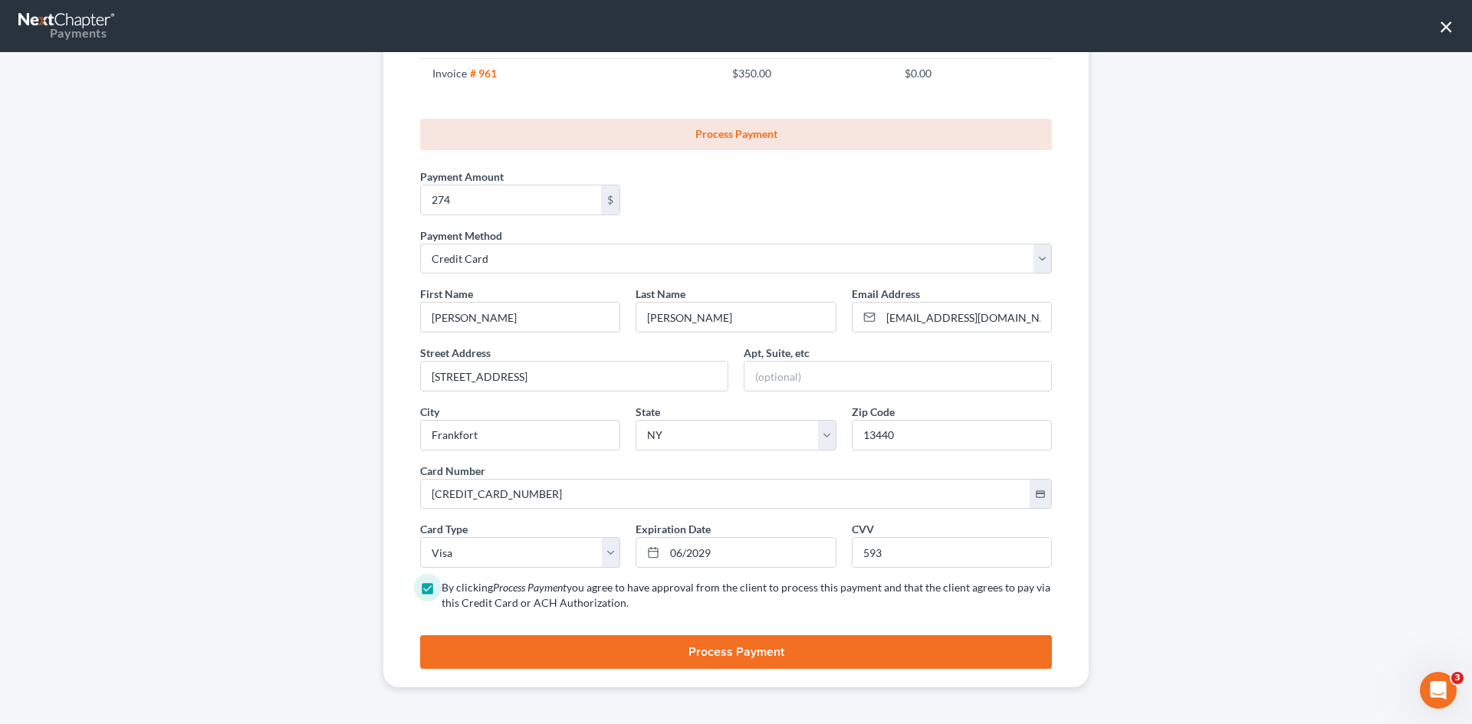
click at [706, 651] on button "Process Payment" at bounding box center [736, 652] width 632 height 34
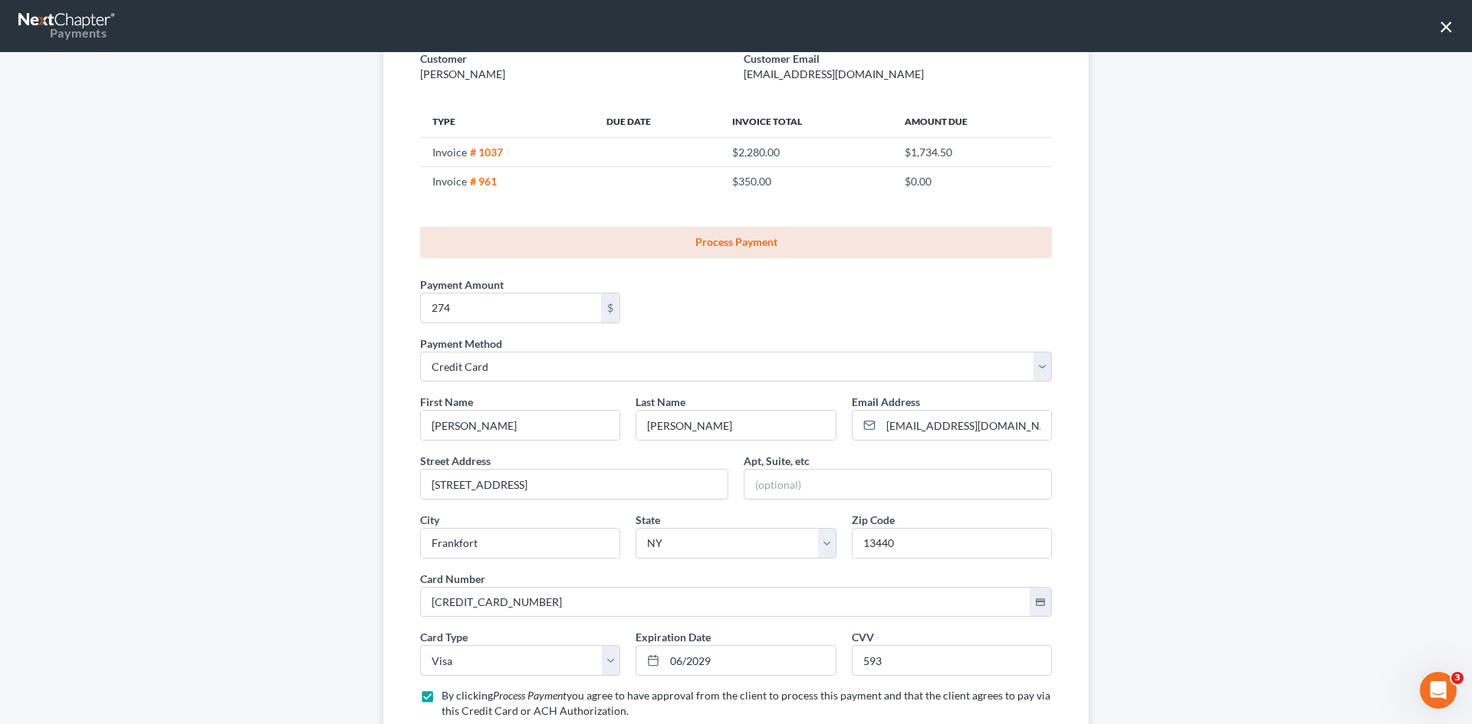
scroll to position [0, 0]
